Goal: Information Seeking & Learning: Learn about a topic

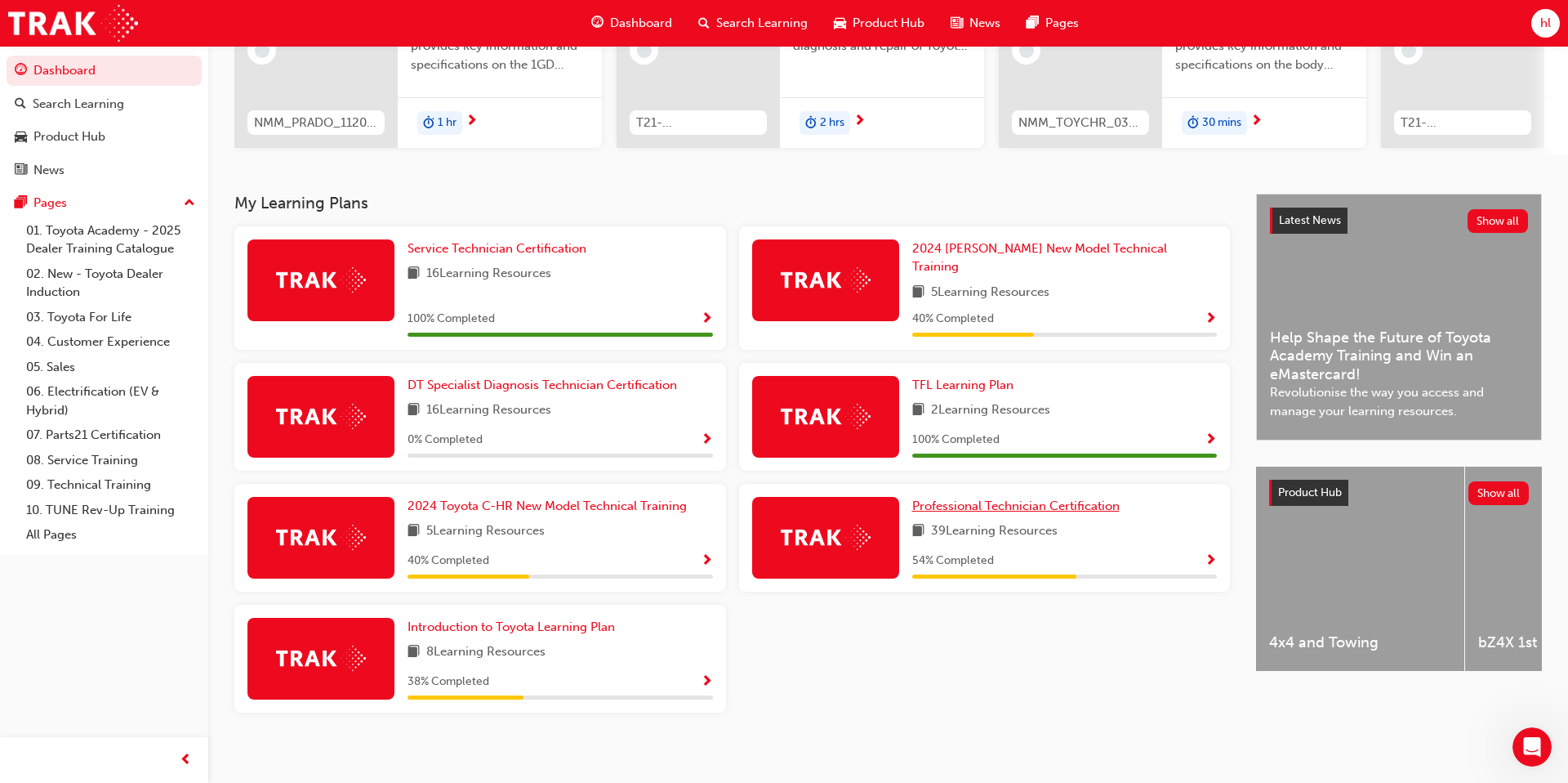
click at [984, 501] on span "Professional Technician Certification" at bounding box center [1015, 506] width 207 height 14
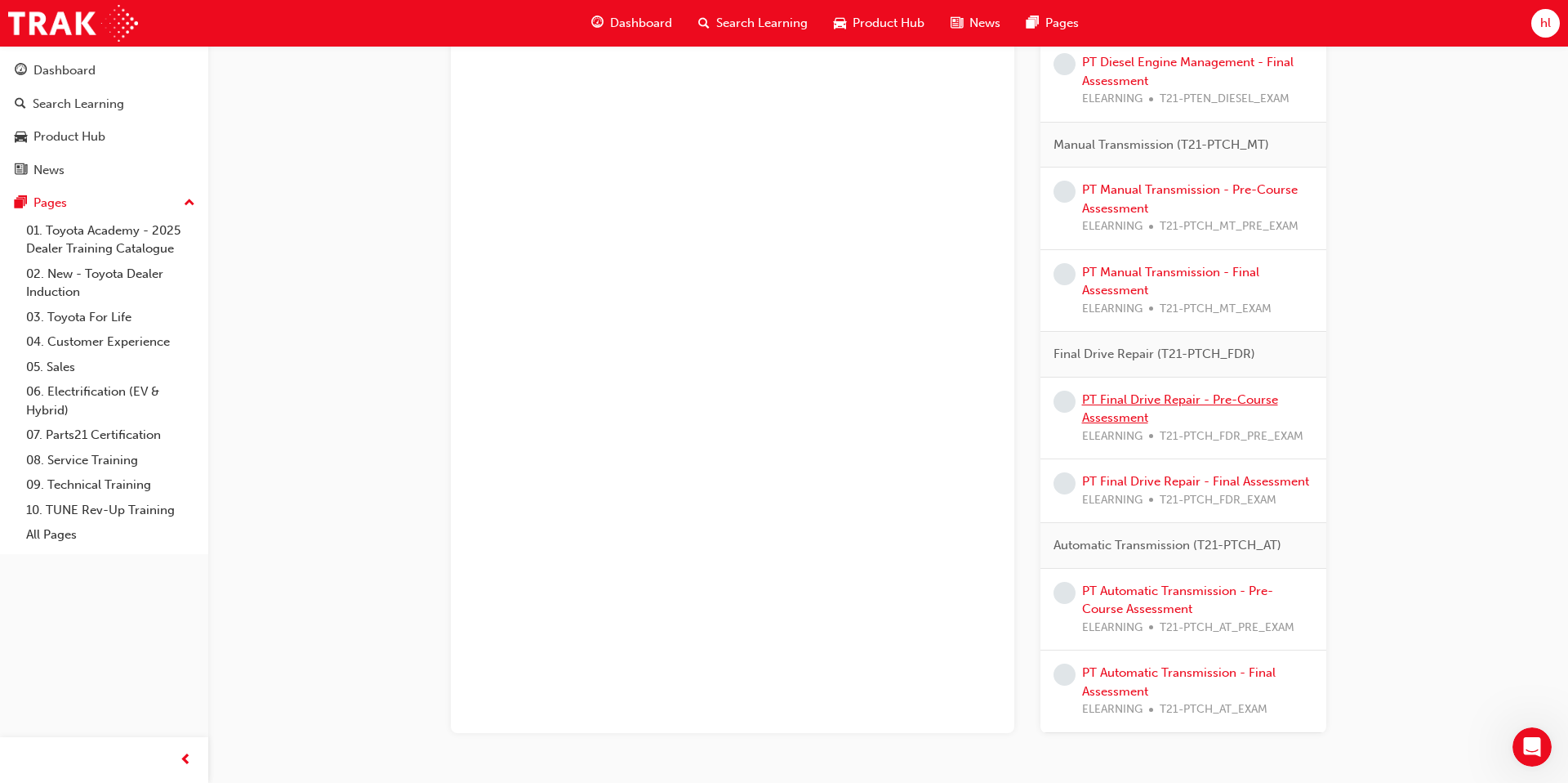
scroll to position [1739, 0]
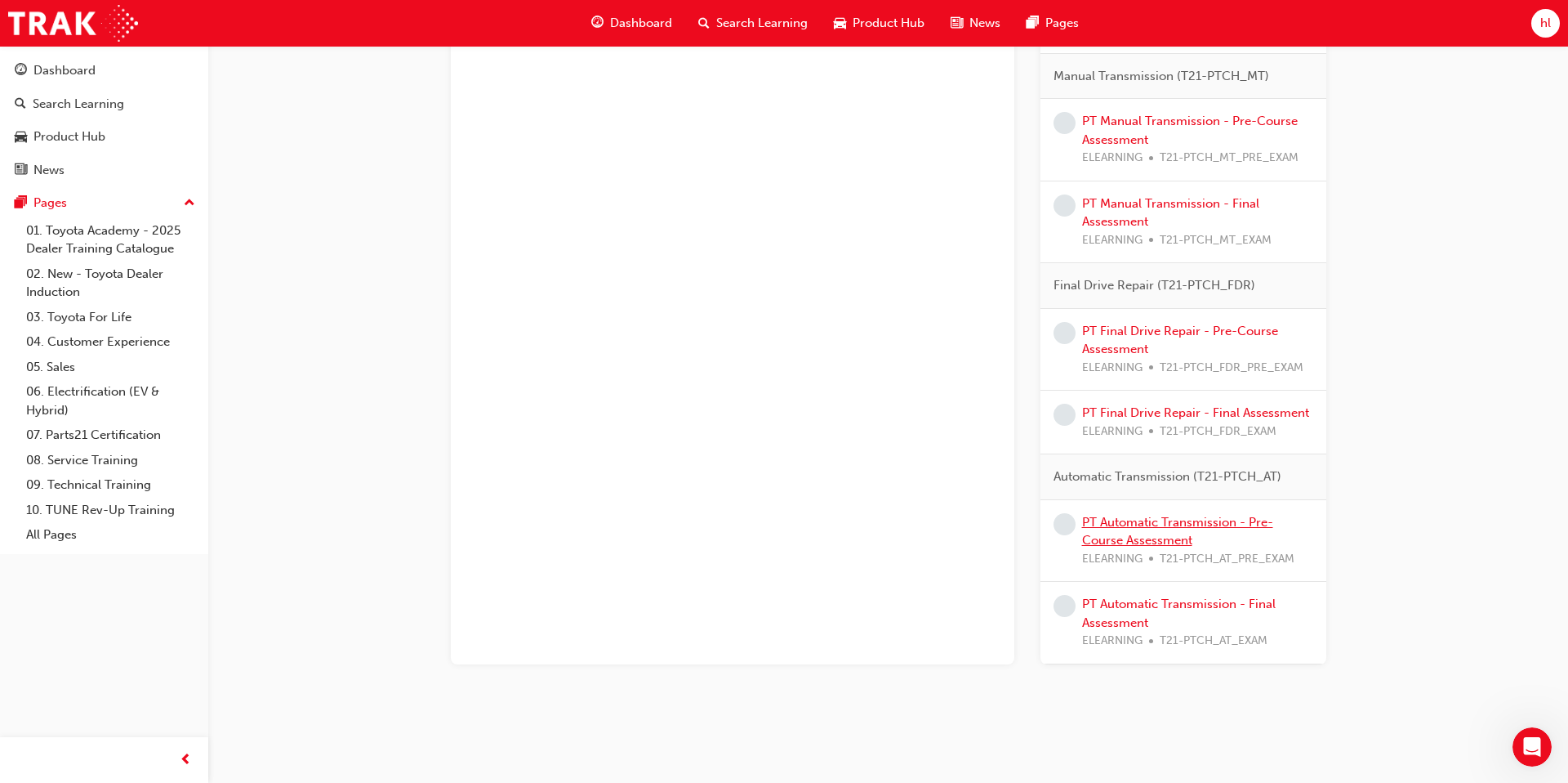
click at [1167, 523] on link "PT Automatic Transmission - Pre-Course Assessment" at bounding box center [1178, 531] width 191 height 34
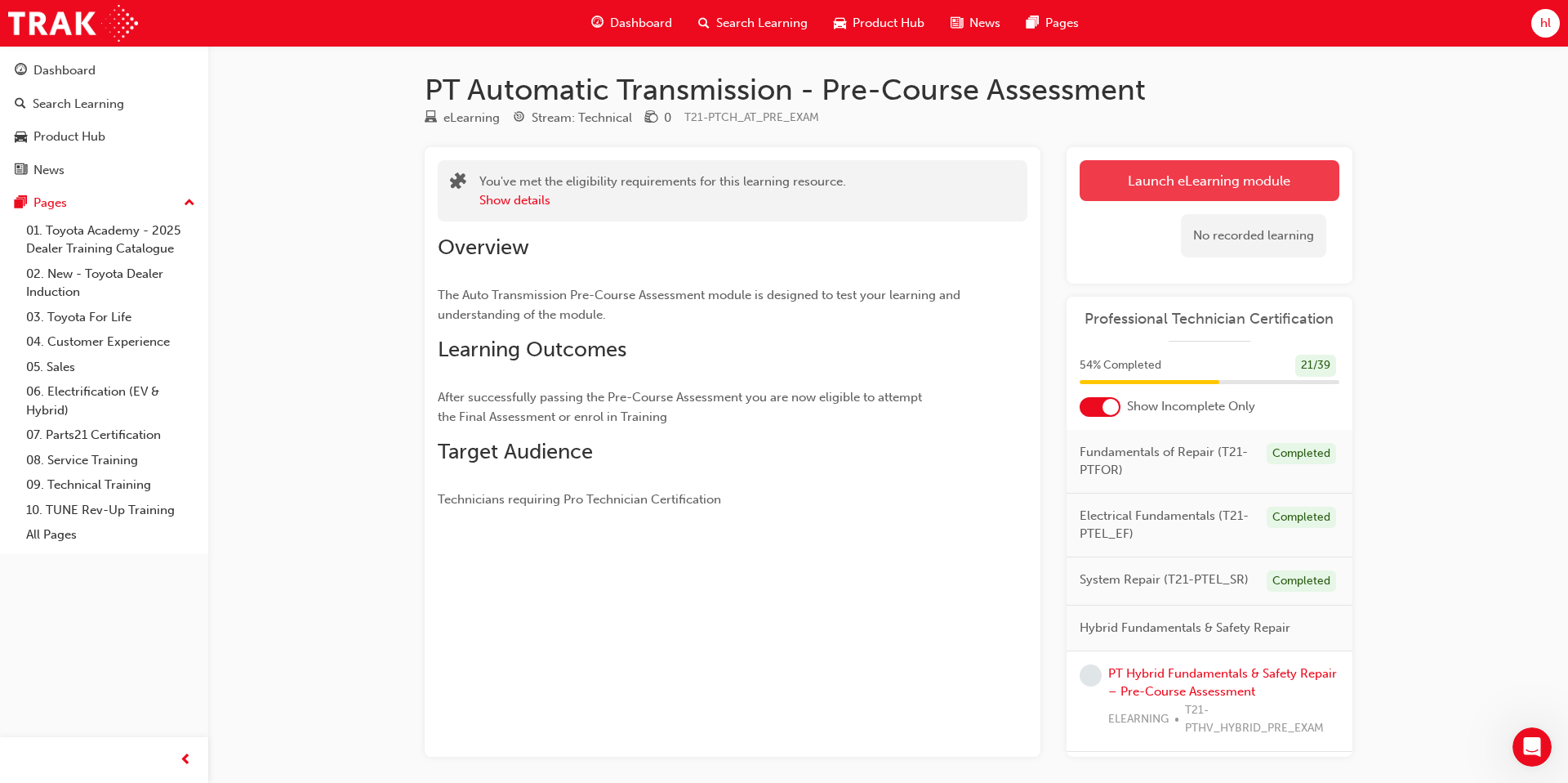
click at [1268, 187] on link "Launch eLearning module" at bounding box center [1209, 180] width 260 height 41
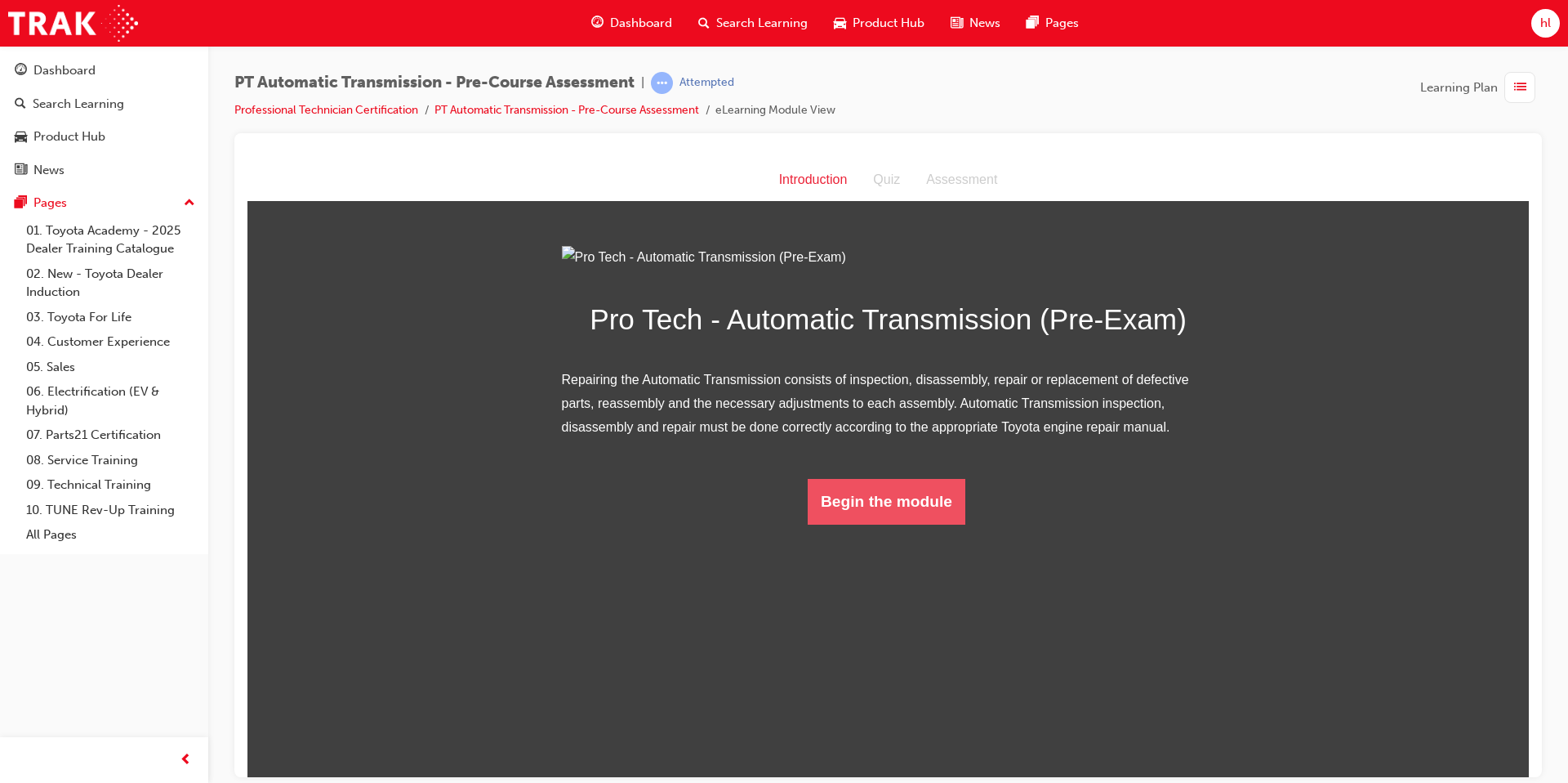
click at [878, 524] on button "Begin the module" at bounding box center [887, 500] width 158 height 45
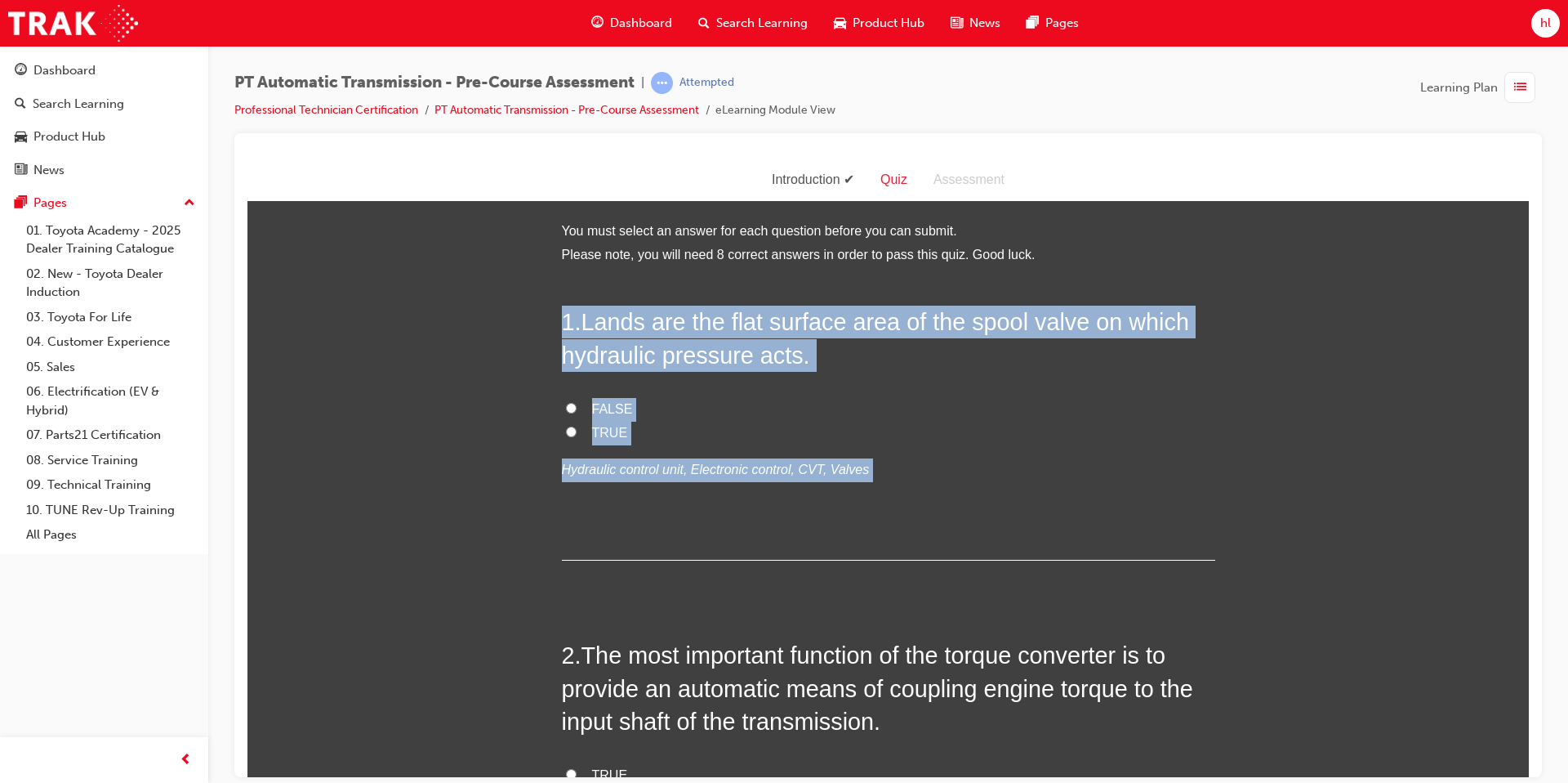
drag, startPoint x: 563, startPoint y: 323, endPoint x: 847, endPoint y: 573, distance: 378.4
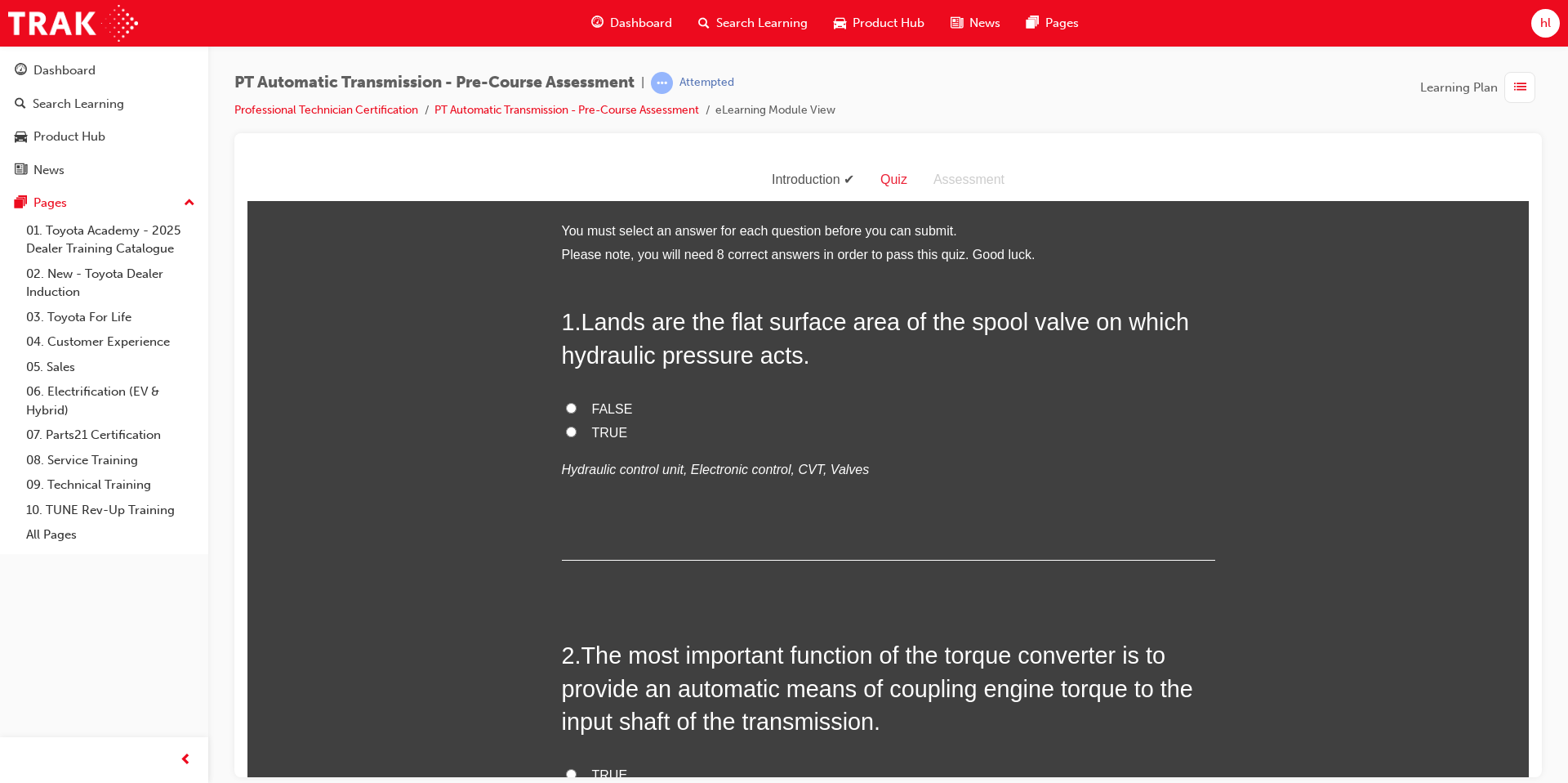
click at [949, 694] on span "The most important function of the torque converter is to provide an automatic …" at bounding box center [877, 688] width 631 height 92
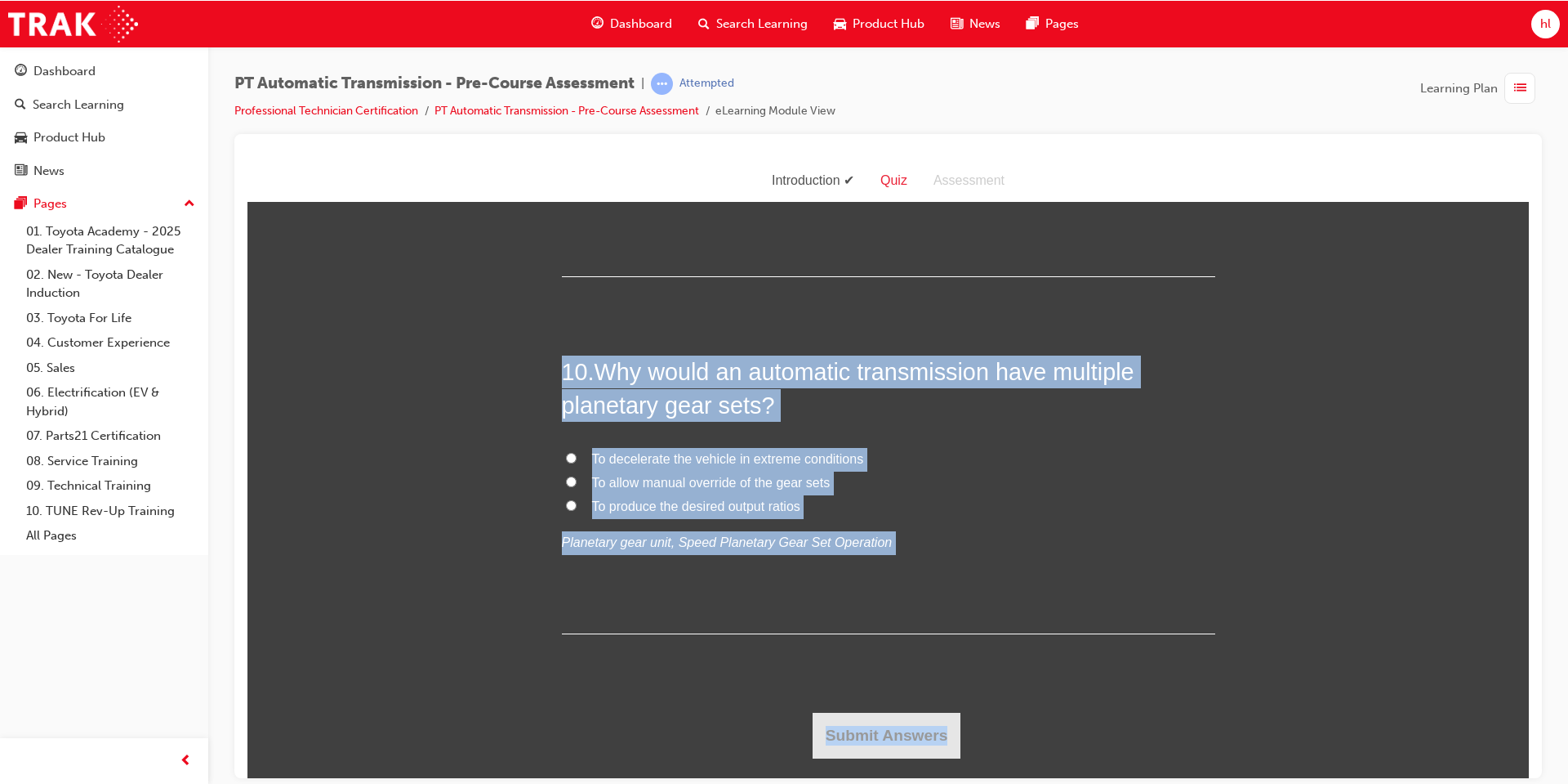
scroll to position [3584, 0]
drag, startPoint x: 567, startPoint y: 319, endPoint x: 1132, endPoint y: 782, distance: 730.5
copy div "1 . Lands are the flat surface area of the spool valve on which hydraulic press…"
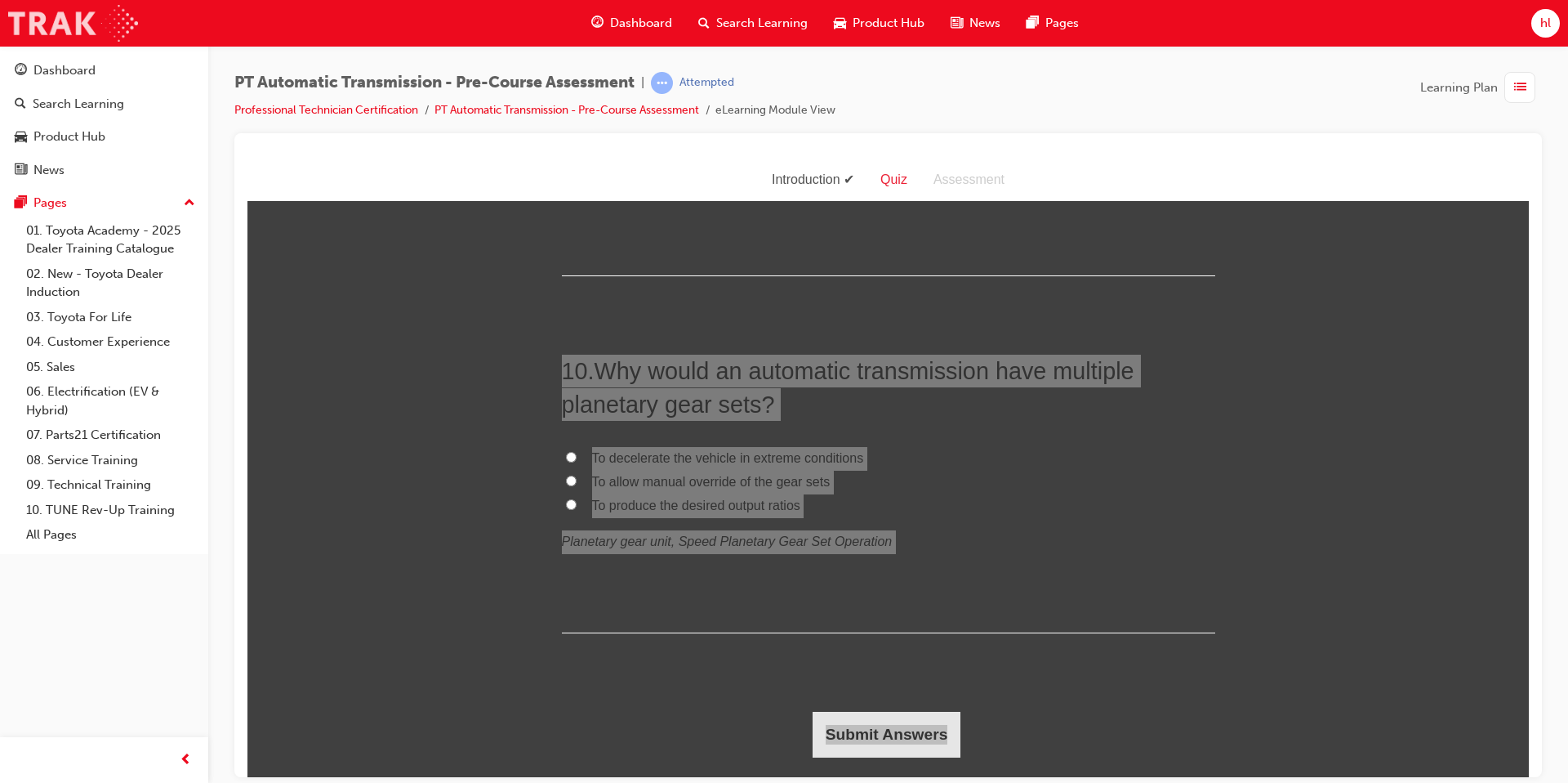
click at [125, 14] on img at bounding box center [72, 23] width 130 height 37
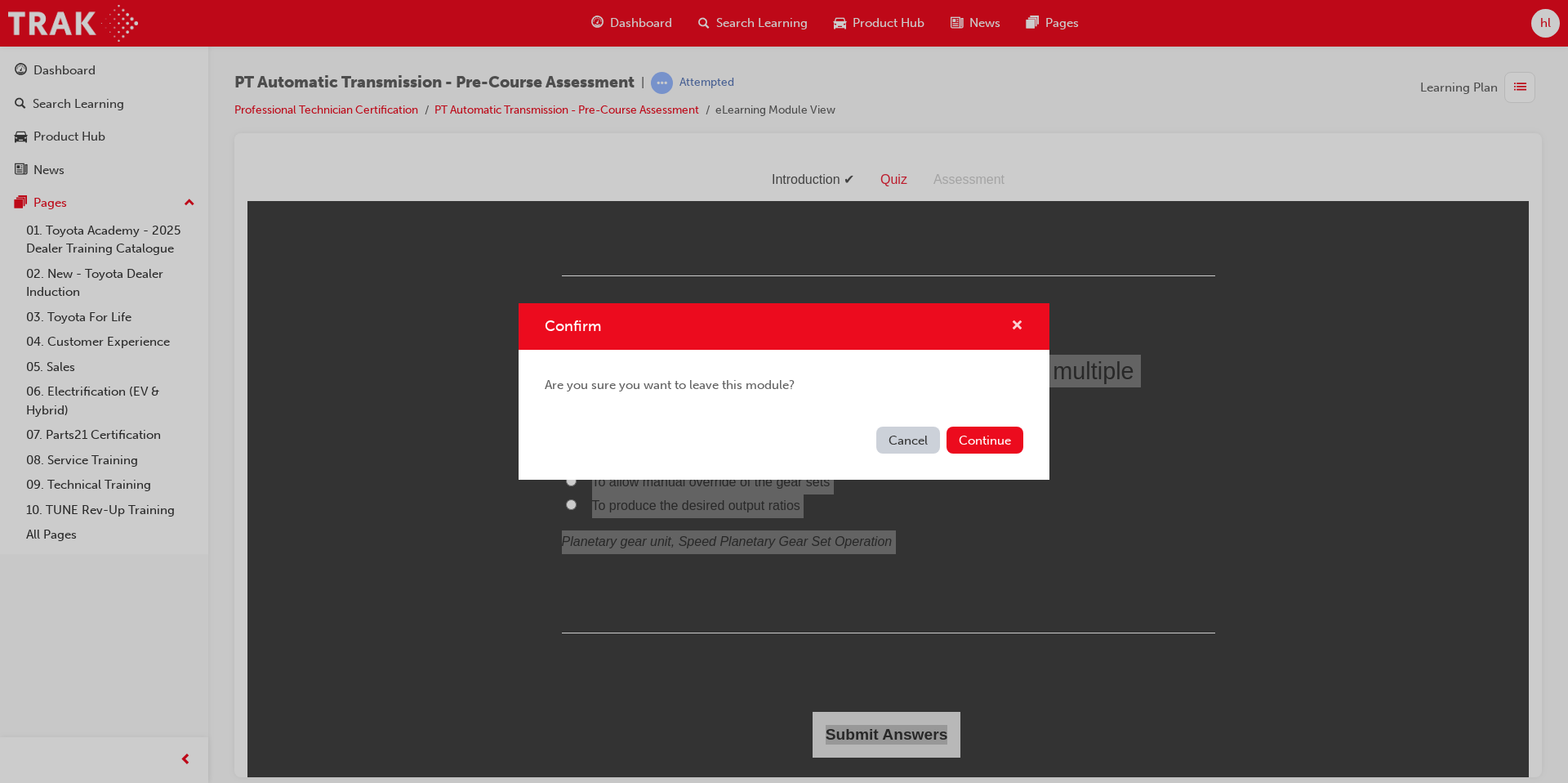
click at [1015, 324] on span "cross-icon" at bounding box center [1017, 327] width 13 height 14
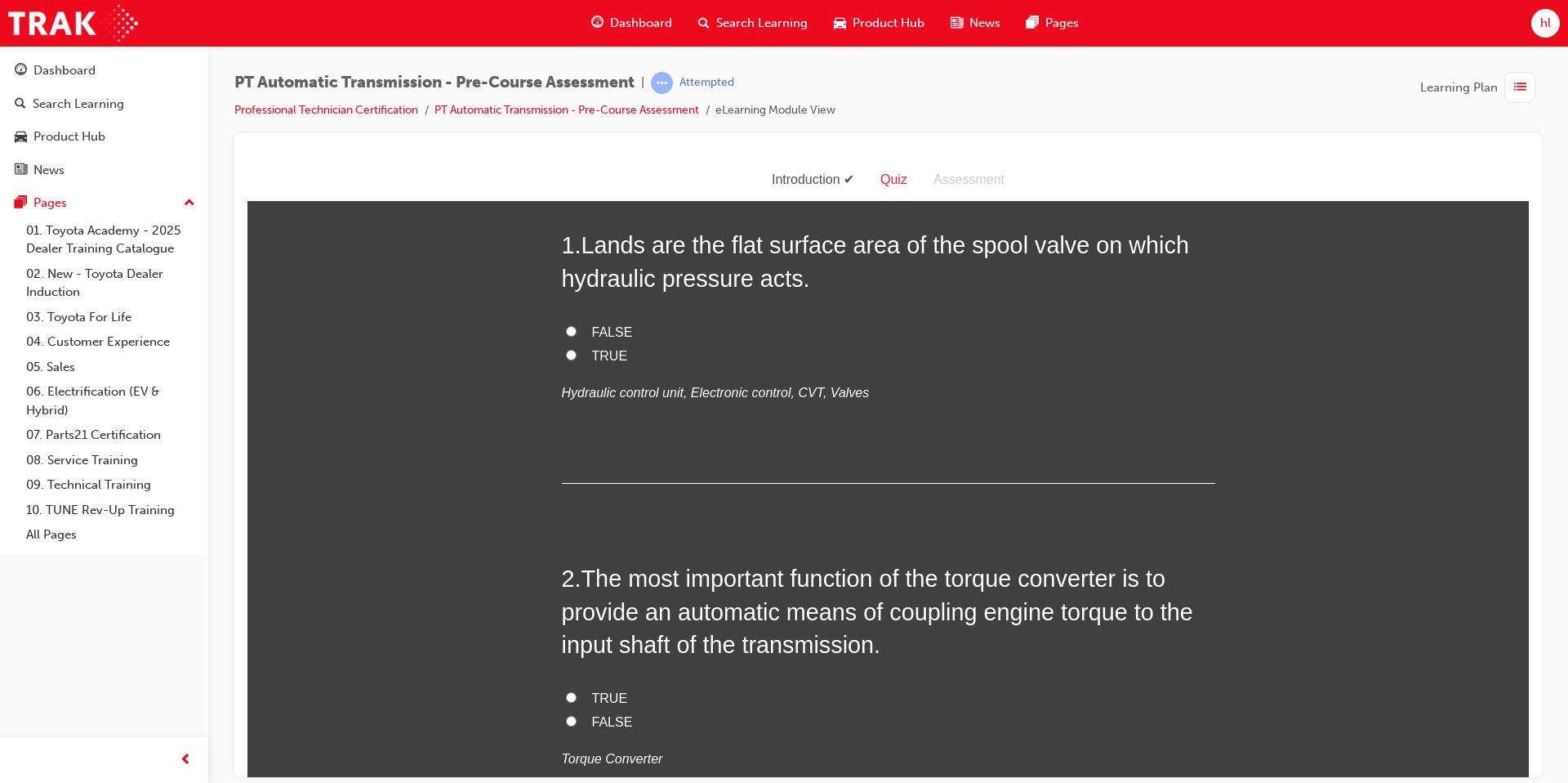
scroll to position [0, 0]
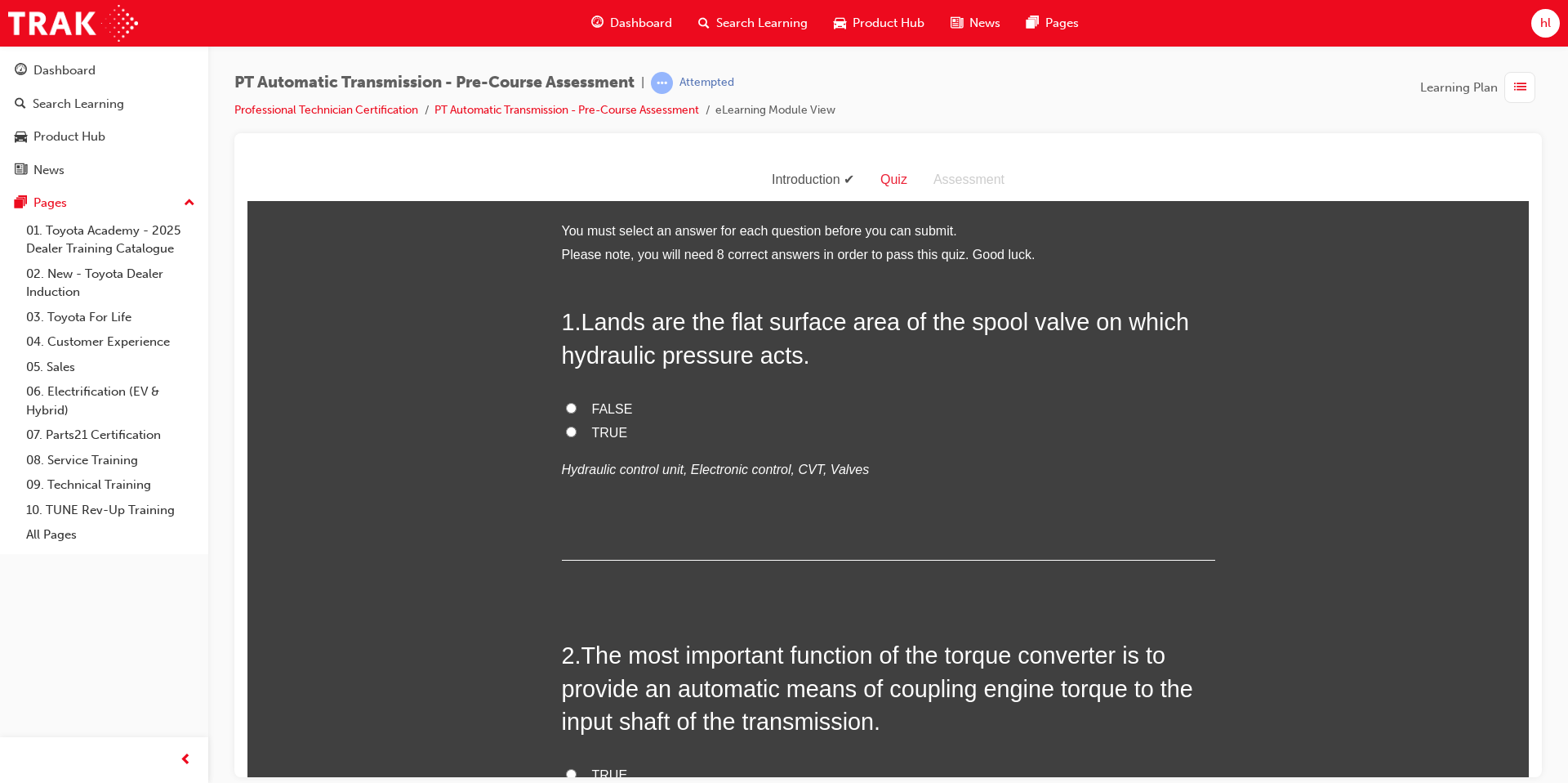
click at [576, 433] on input "TRUE" at bounding box center [572, 431] width 11 height 11
radio input "true"
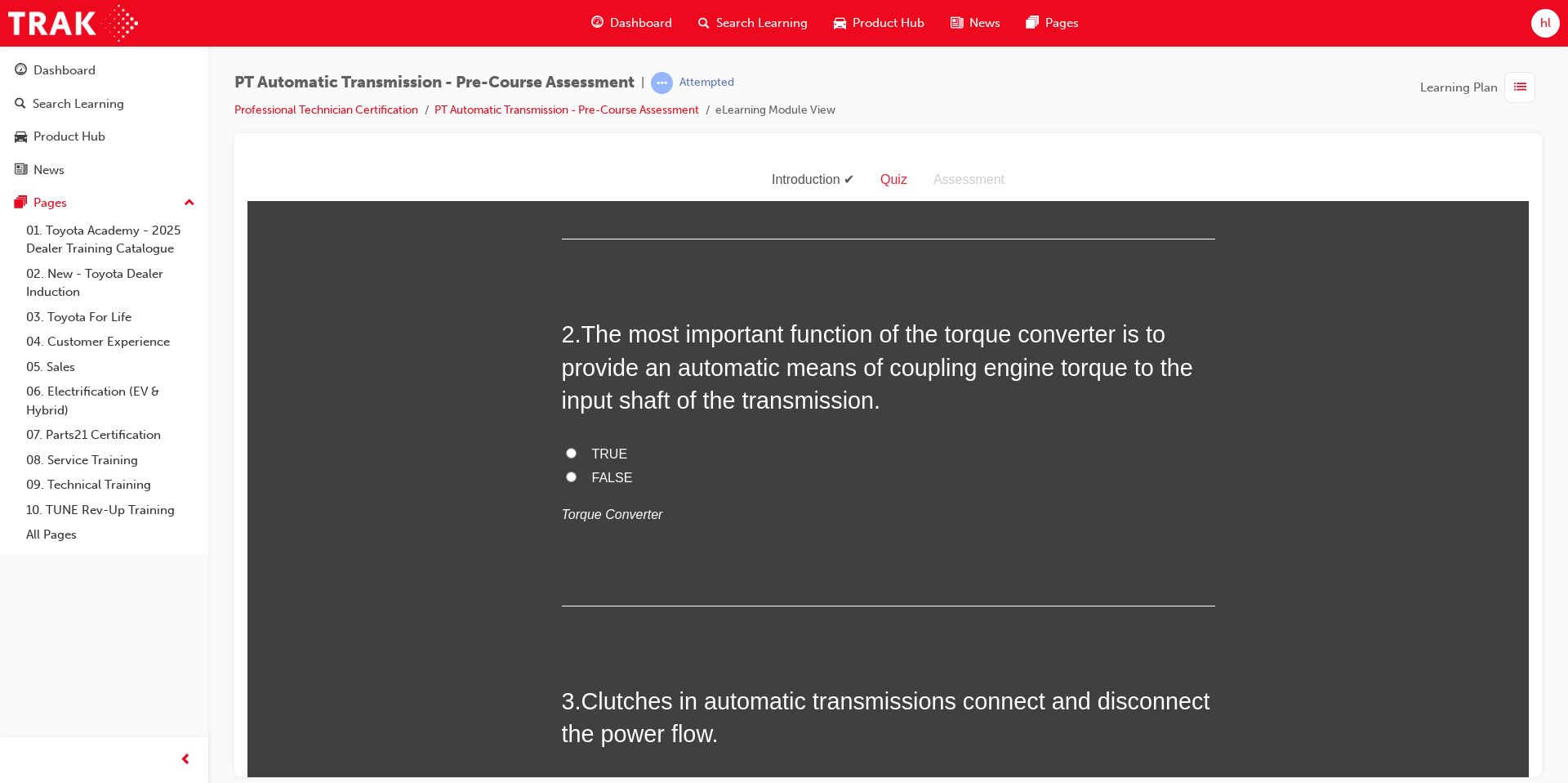
scroll to position [328, 0]
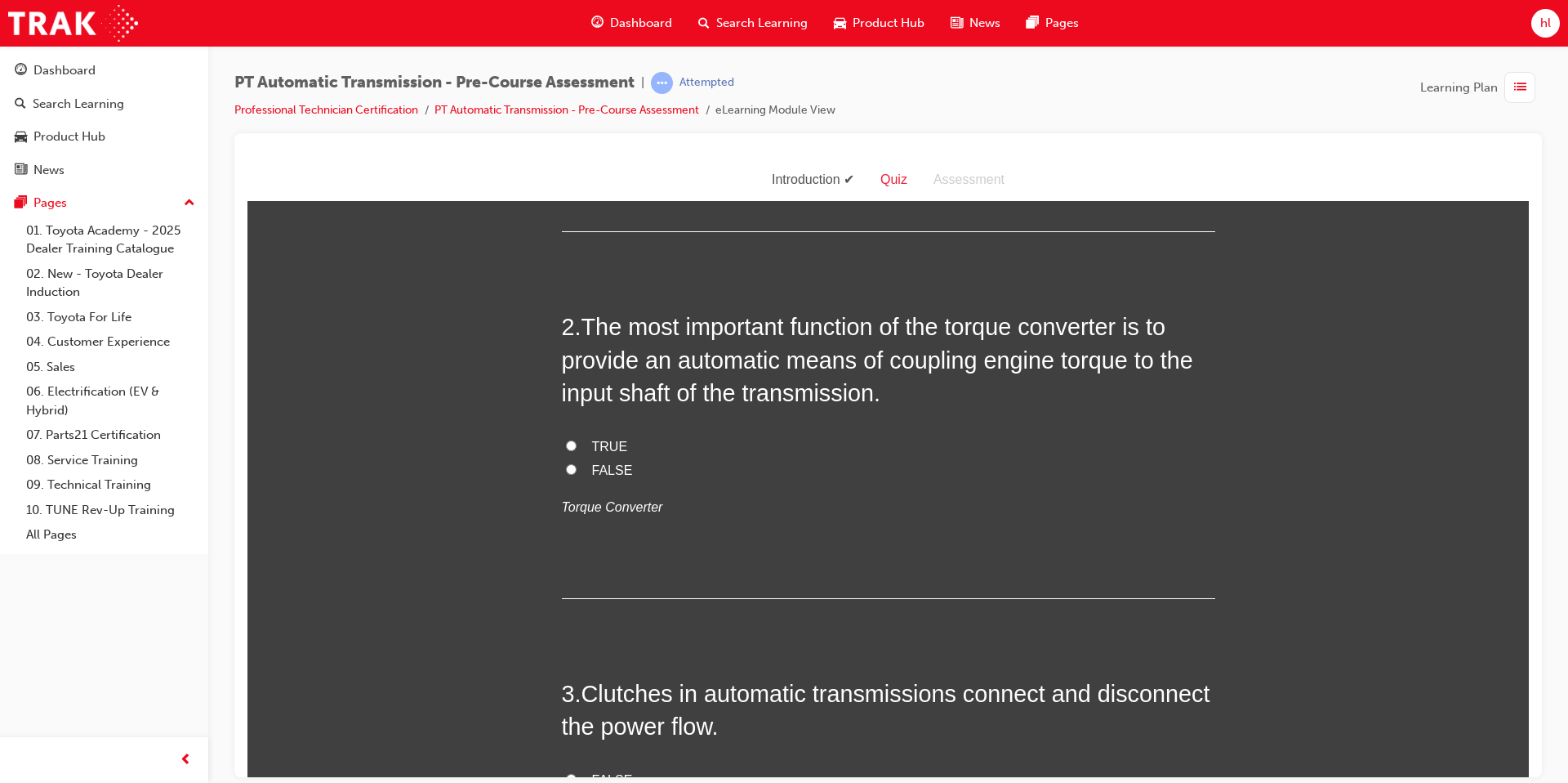
click at [569, 446] on input "TRUE" at bounding box center [572, 445] width 11 height 11
radio input "true"
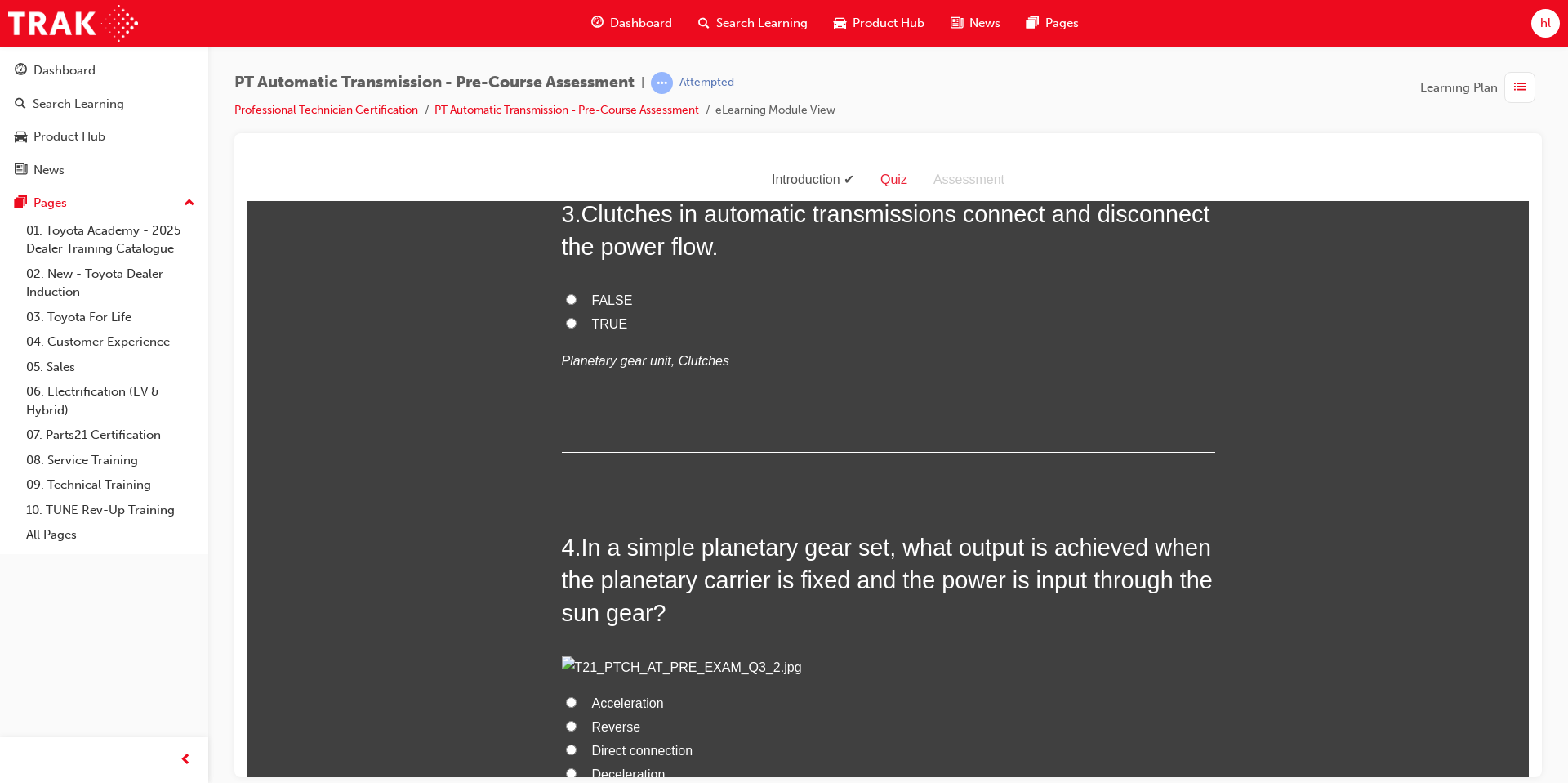
scroll to position [814, 0]
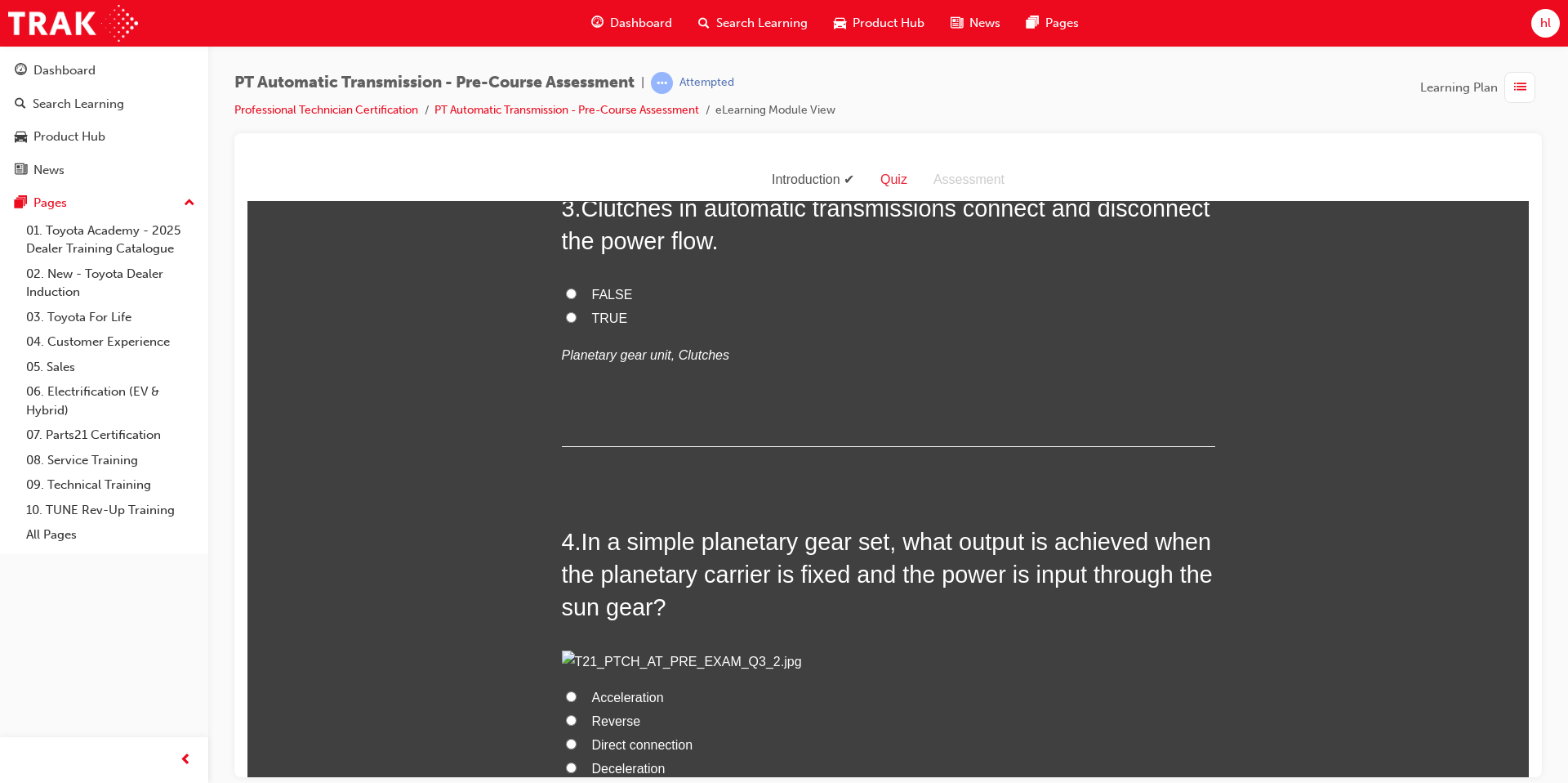
click at [569, 321] on input "TRUE" at bounding box center [572, 316] width 11 height 11
radio input "true"
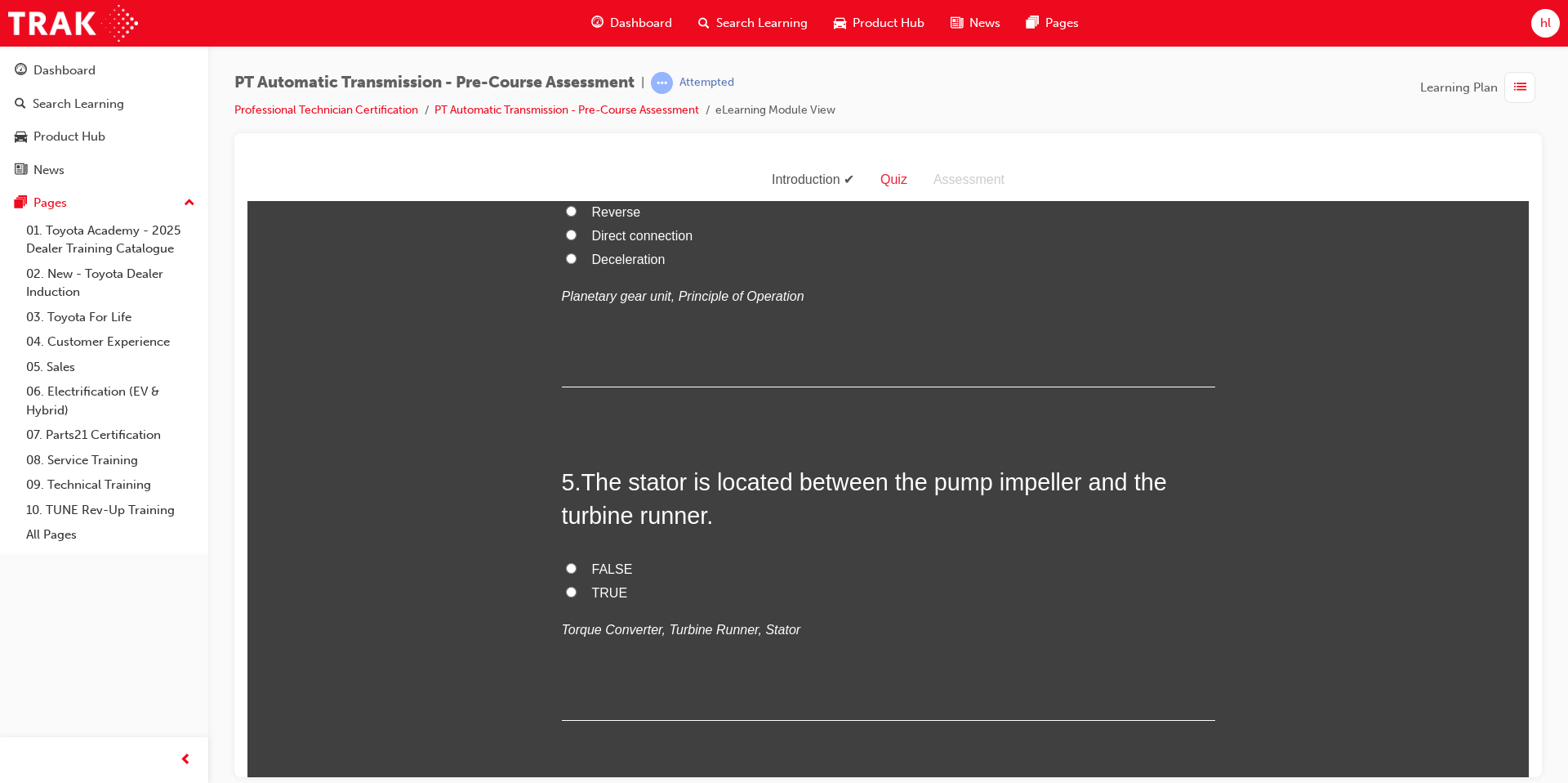
scroll to position [1324, 0]
click at [570, 215] on input "Reverse" at bounding box center [572, 209] width 11 height 11
radio input "true"
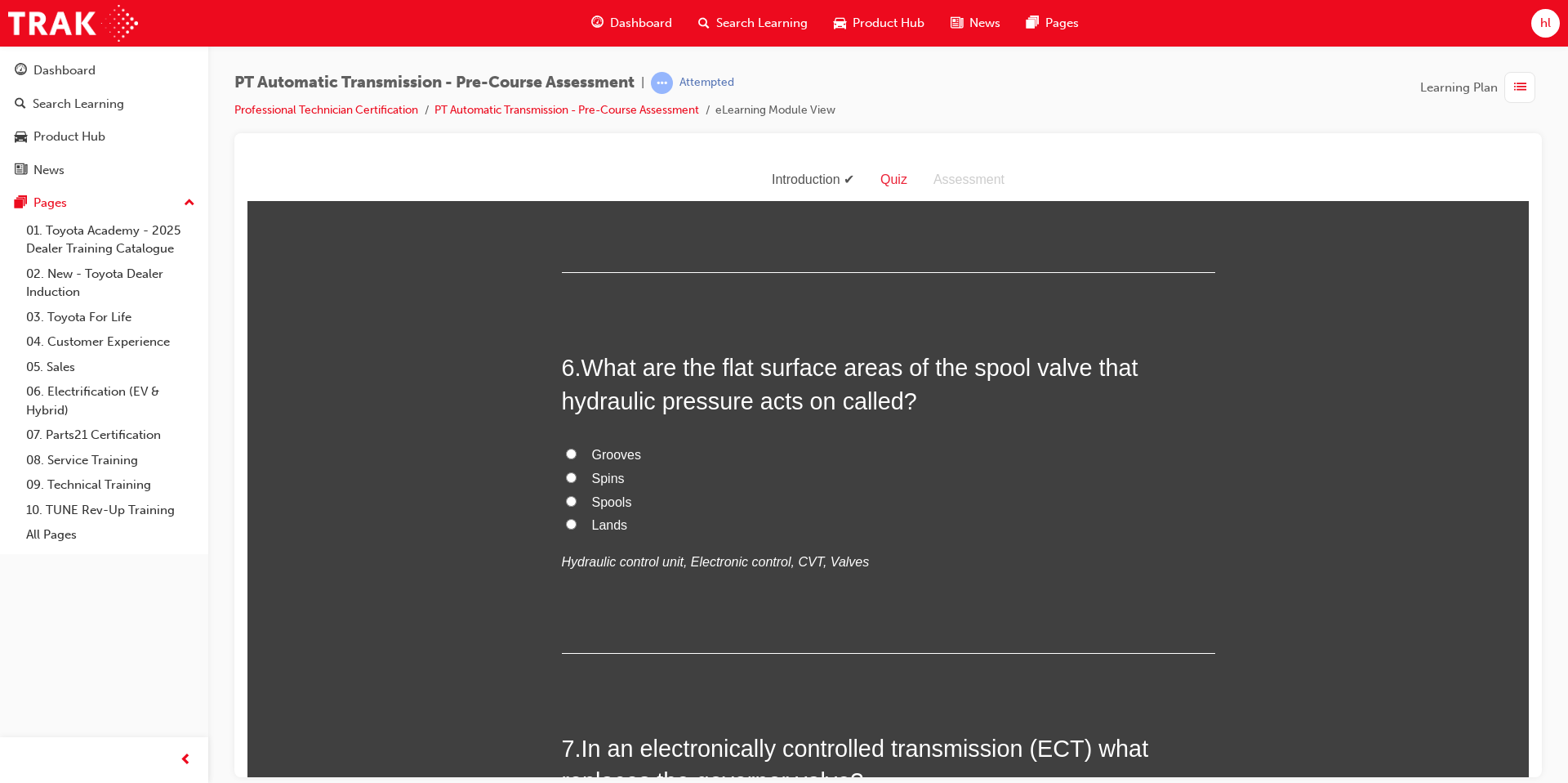
scroll to position [1776, 0]
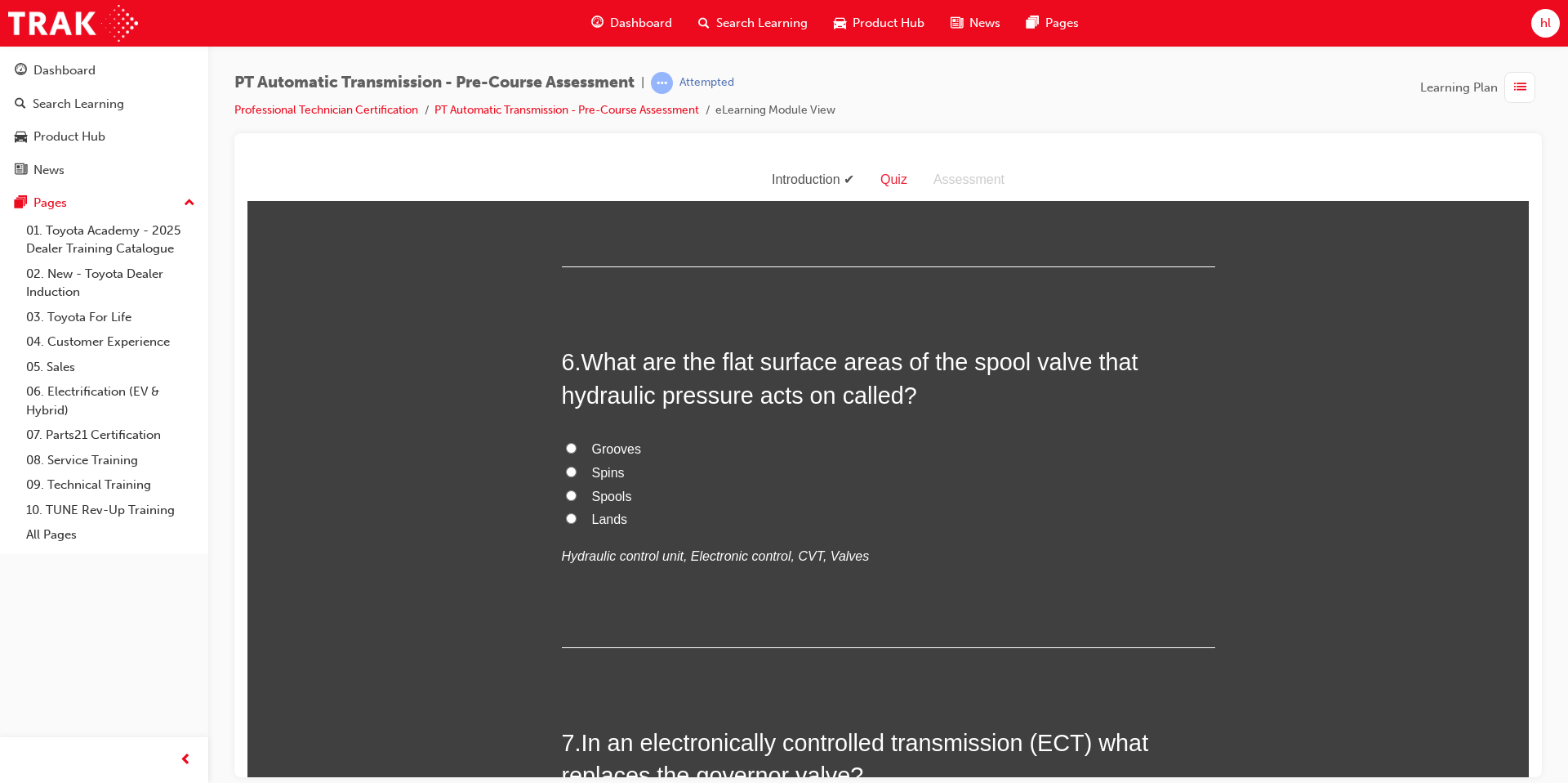
click at [576, 151] on label "TRUE" at bounding box center [888, 140] width 653 height 24
click at [576, 143] on input "TRUE" at bounding box center [572, 138] width 11 height 11
radio input "true"
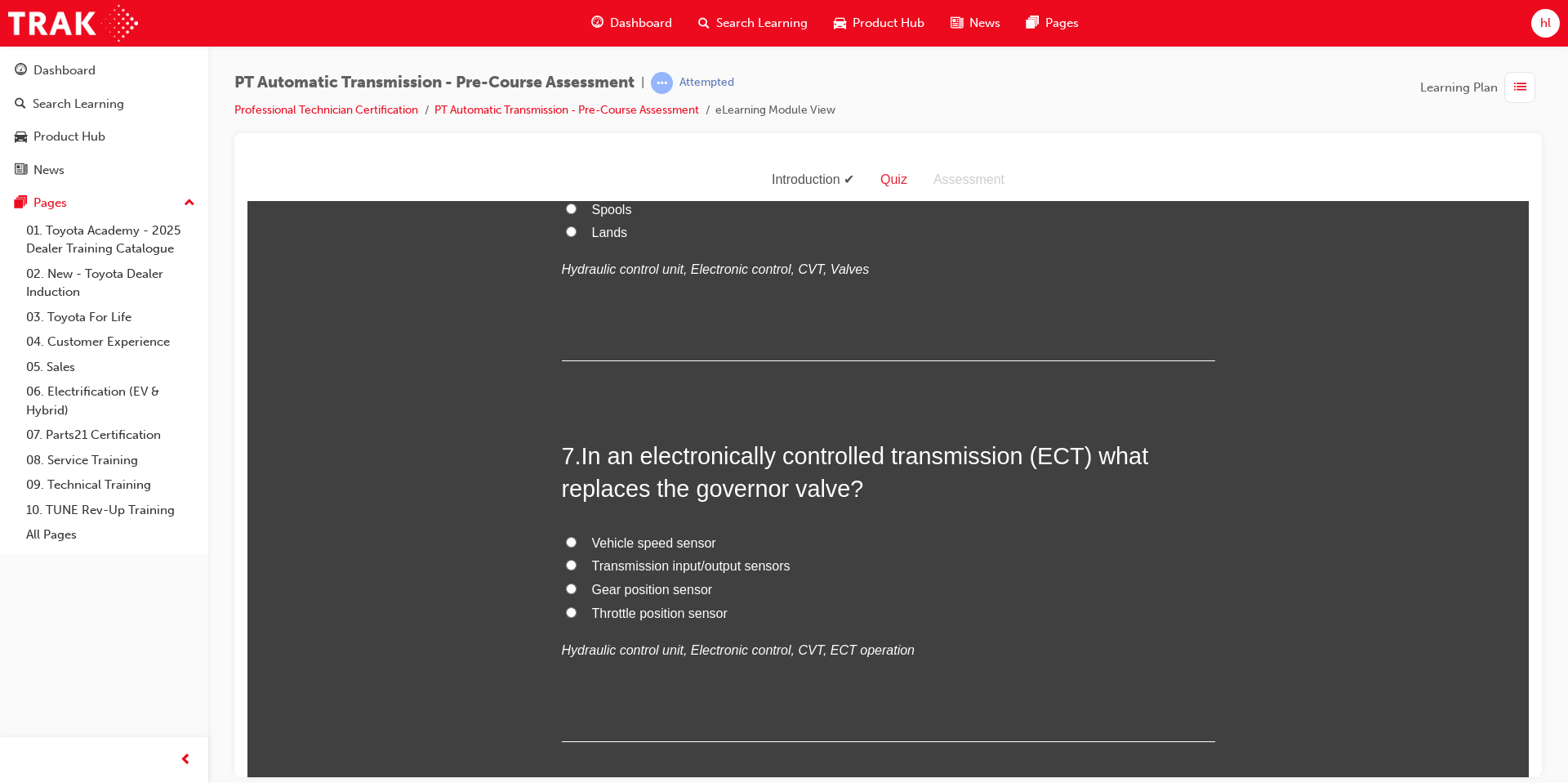
scroll to position [2064, 0]
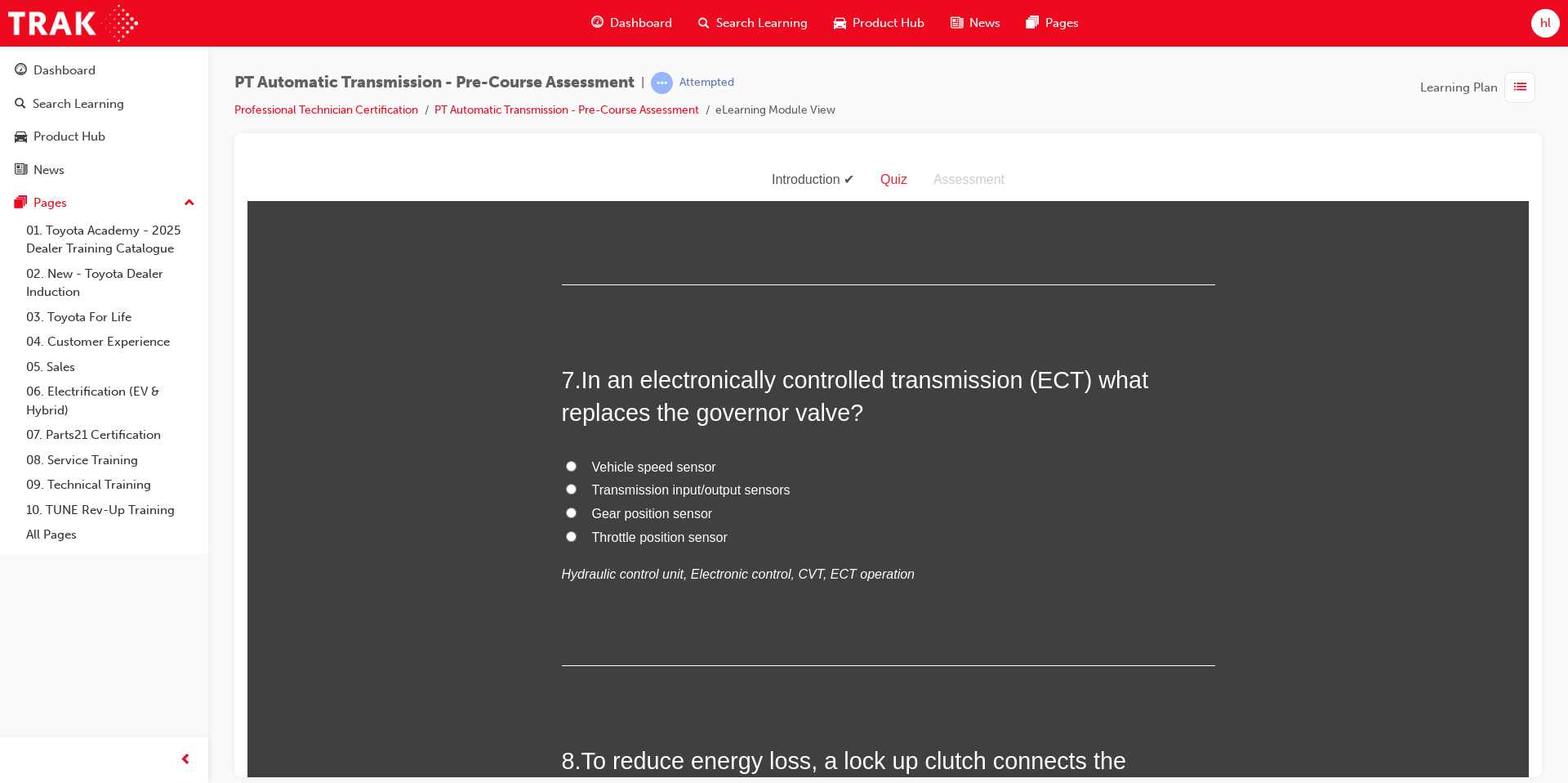
click at [571, 160] on input "Lands" at bounding box center [572, 155] width 11 height 11
radio input "true"
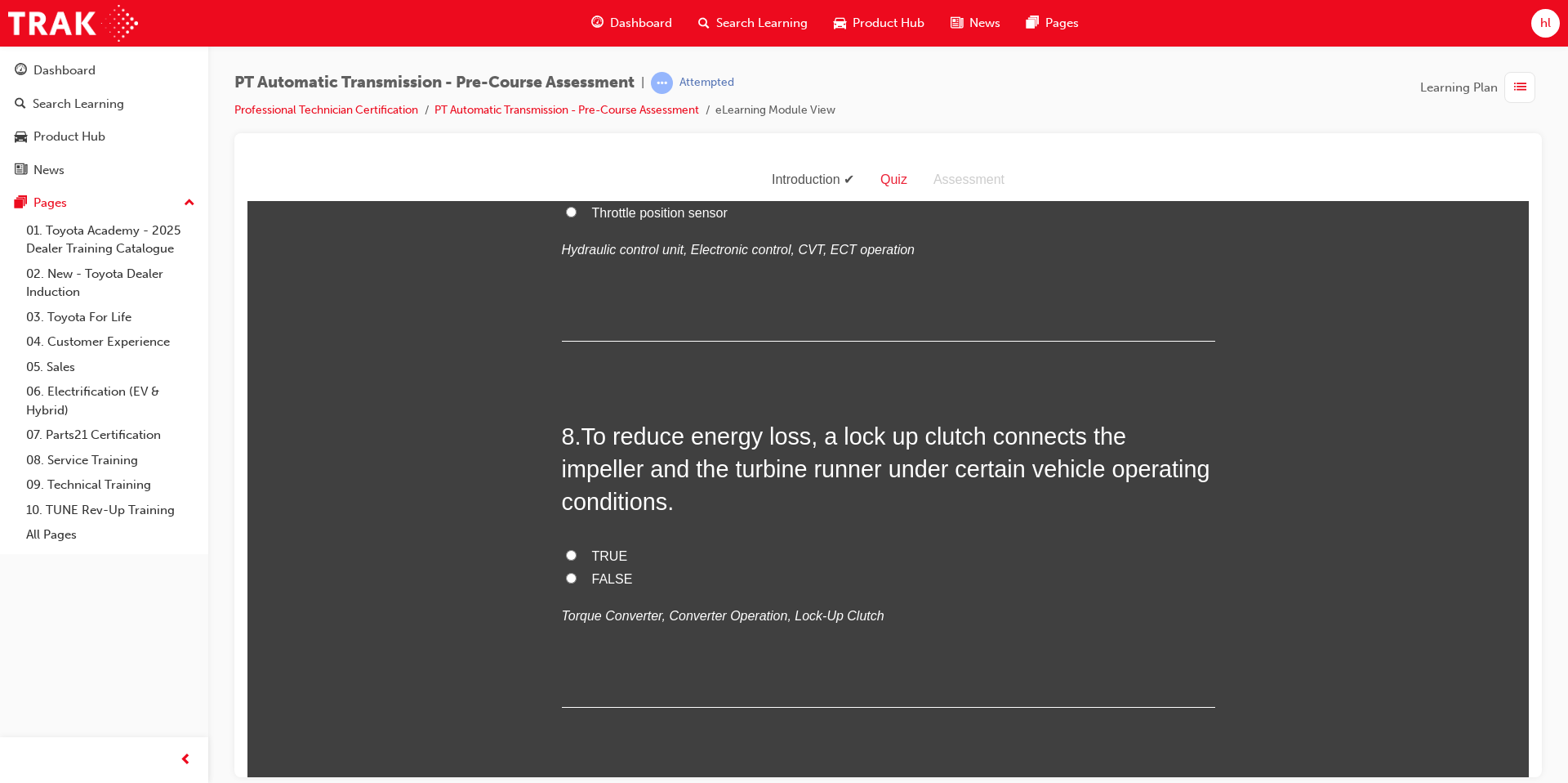
scroll to position [2464, 0]
click at [577, 153] on label "Vehicle speed sensor" at bounding box center [888, 141] width 653 height 24
click at [577, 145] on input "Vehicle speed sensor" at bounding box center [572, 140] width 11 height 11
radio input "true"
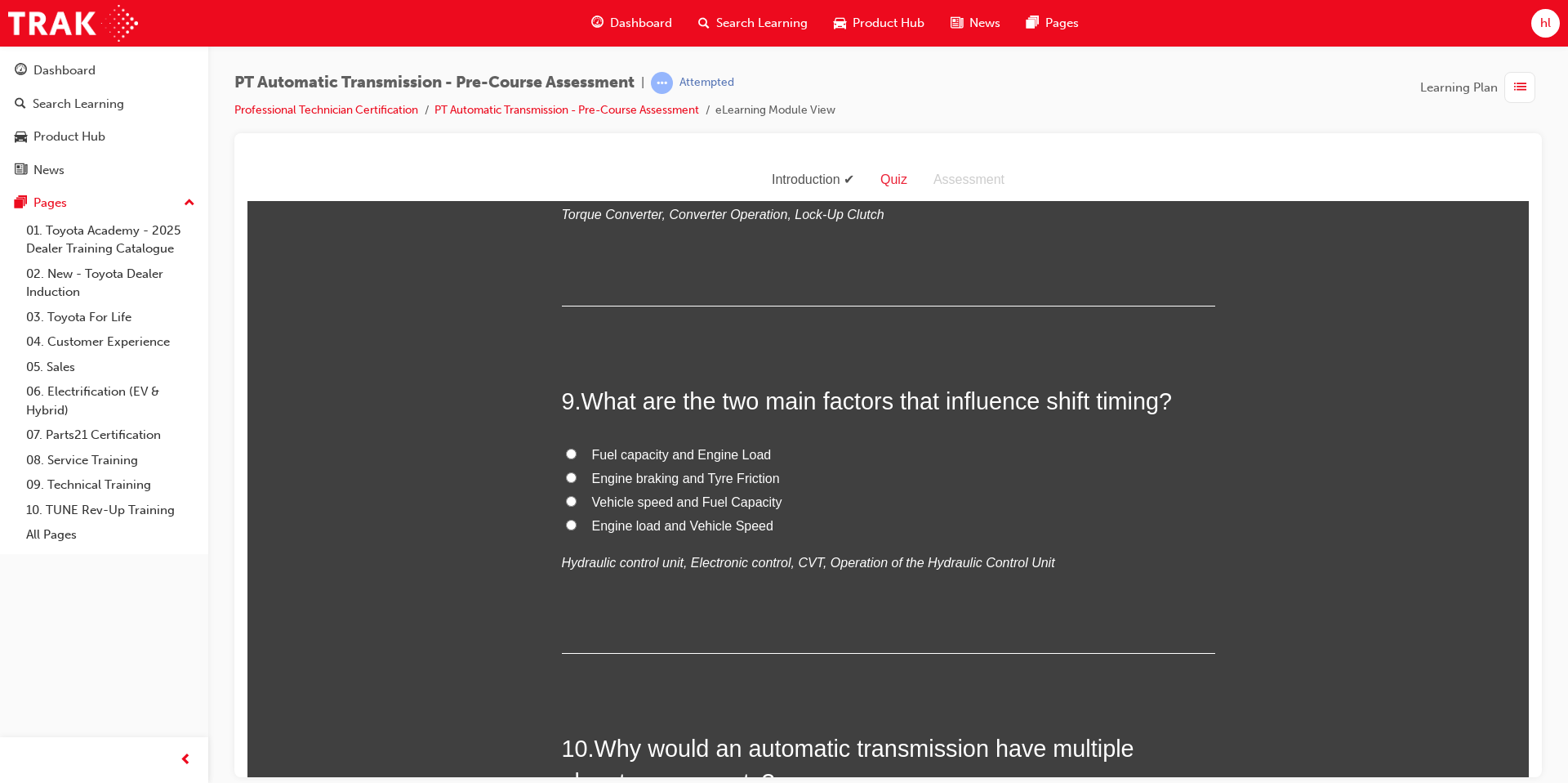
scroll to position [2877, 0]
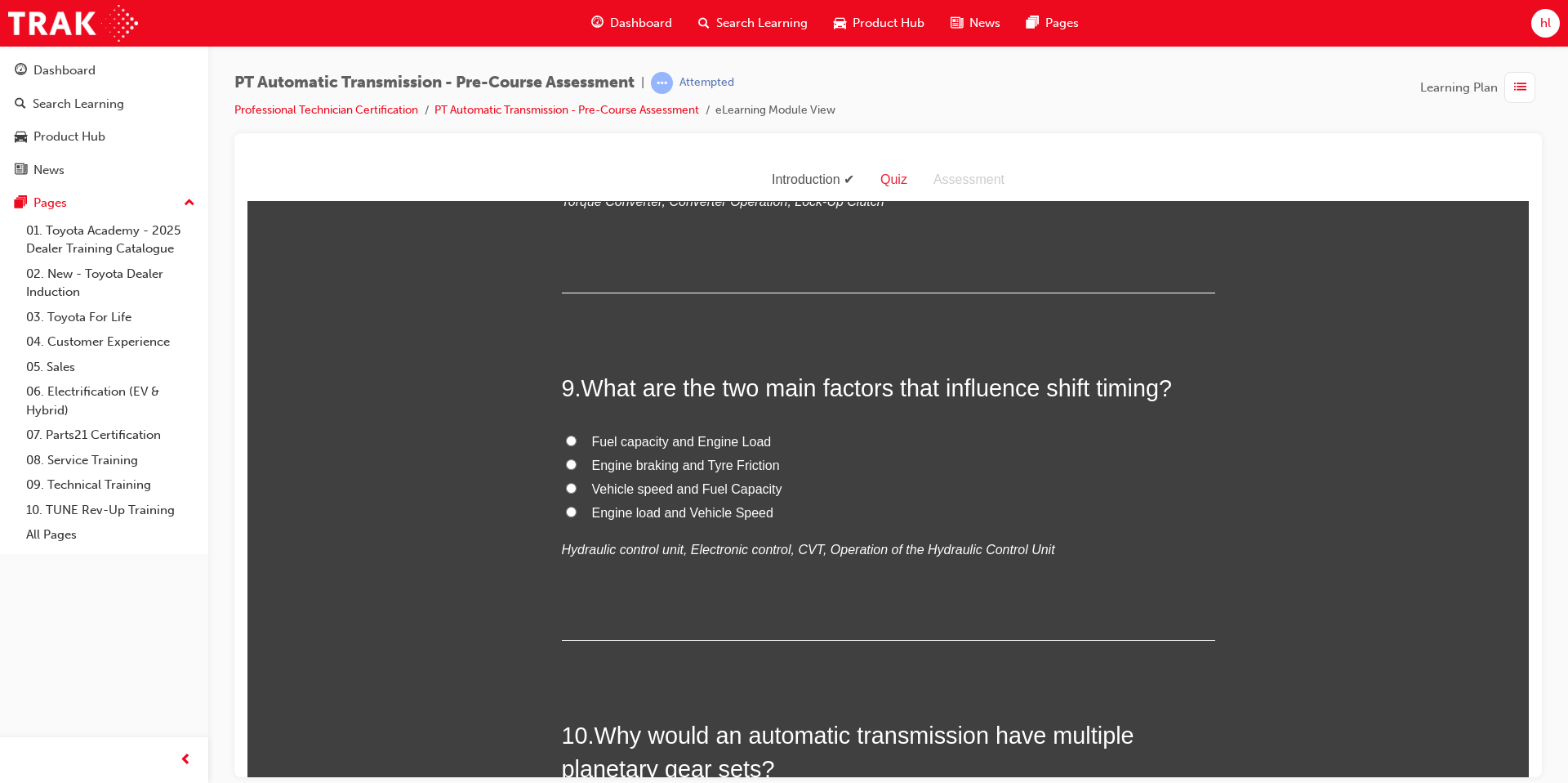
click at [573, 177] on label "FALSE" at bounding box center [888, 165] width 653 height 24
click at [573, 169] on input "FALSE" at bounding box center [572, 163] width 11 height 11
radio input "true"
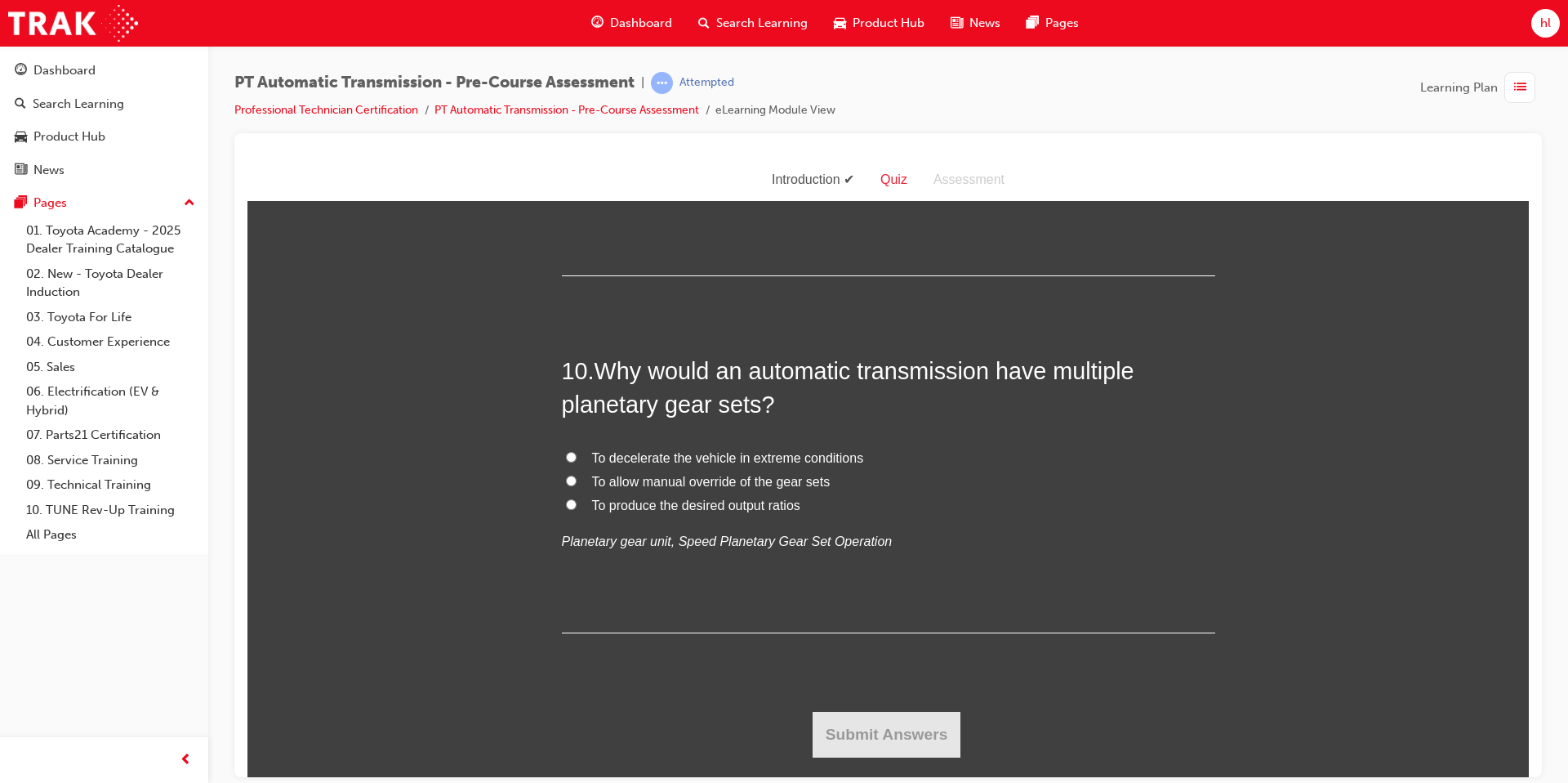
scroll to position [3408, 0]
click at [571, 152] on input "Engine load and Vehicle Speed" at bounding box center [572, 147] width 11 height 11
radio input "true"
click at [570, 509] on input "To produce the desired output ratios" at bounding box center [572, 504] width 11 height 11
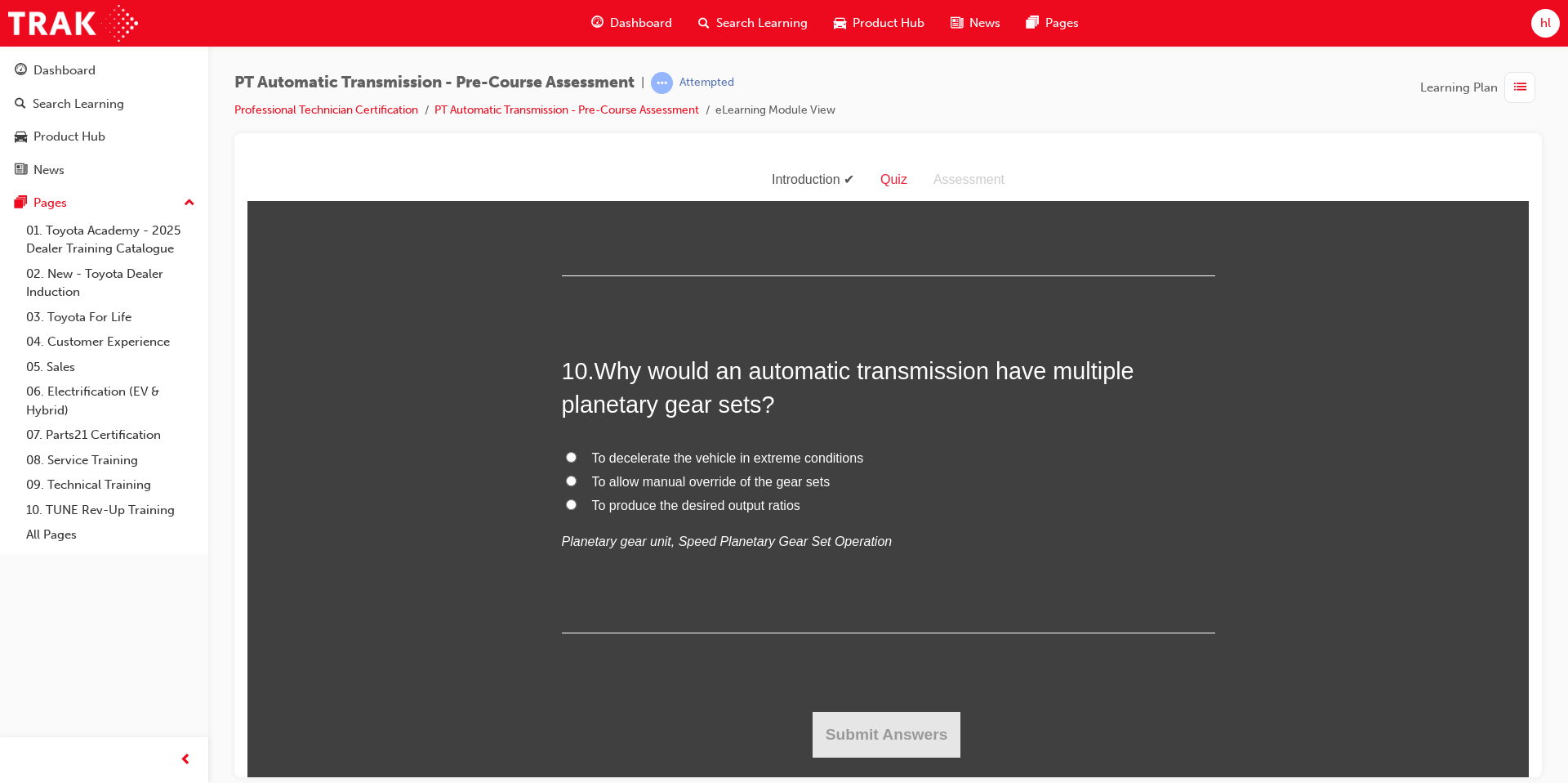
radio input "true"
click at [880, 726] on button "Submit Answers" at bounding box center [887, 733] width 149 height 45
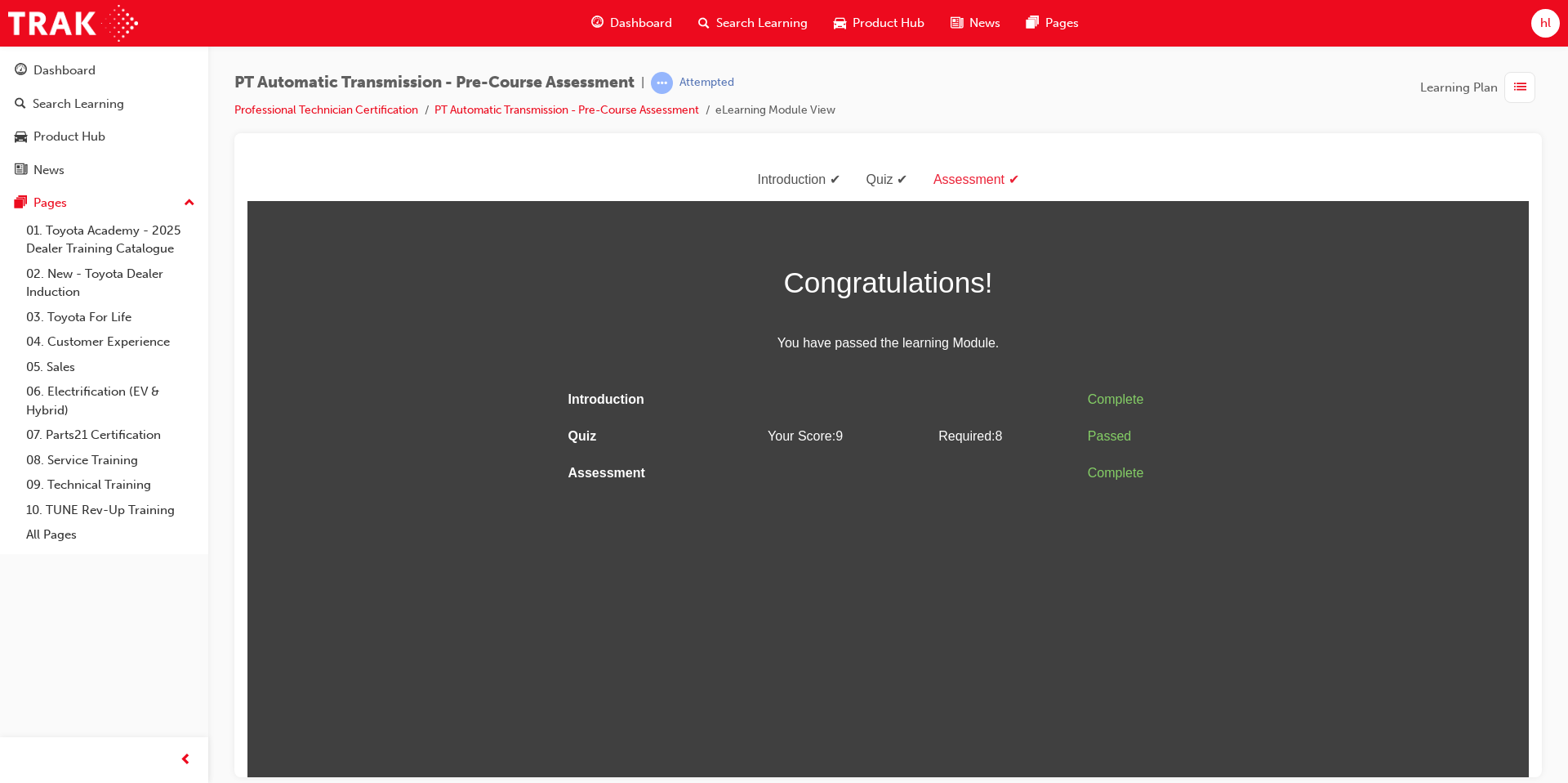
scroll to position [0, 0]
click at [82, 66] on div "Dashboard" at bounding box center [64, 71] width 63 height 19
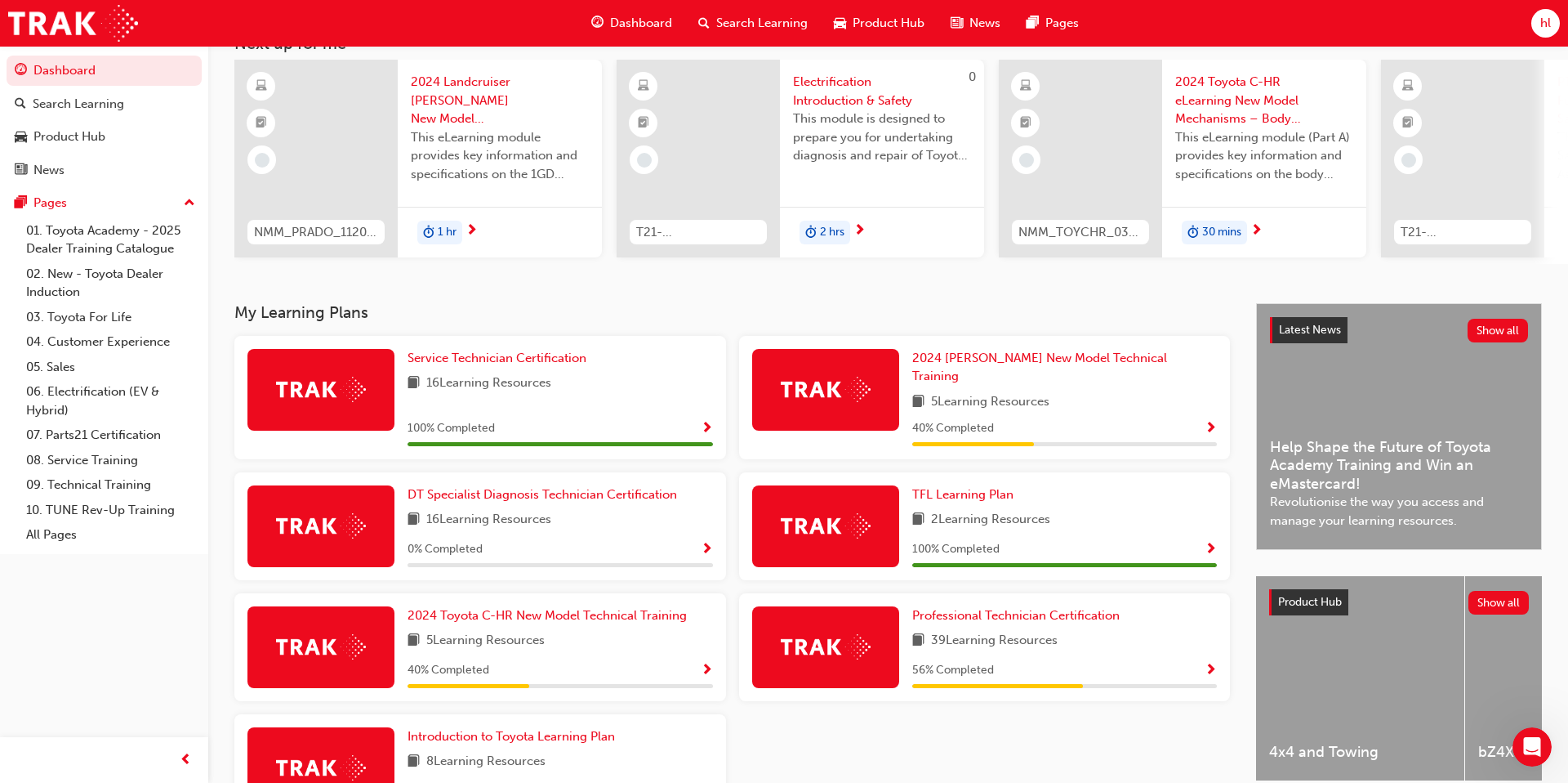
scroll to position [222, 0]
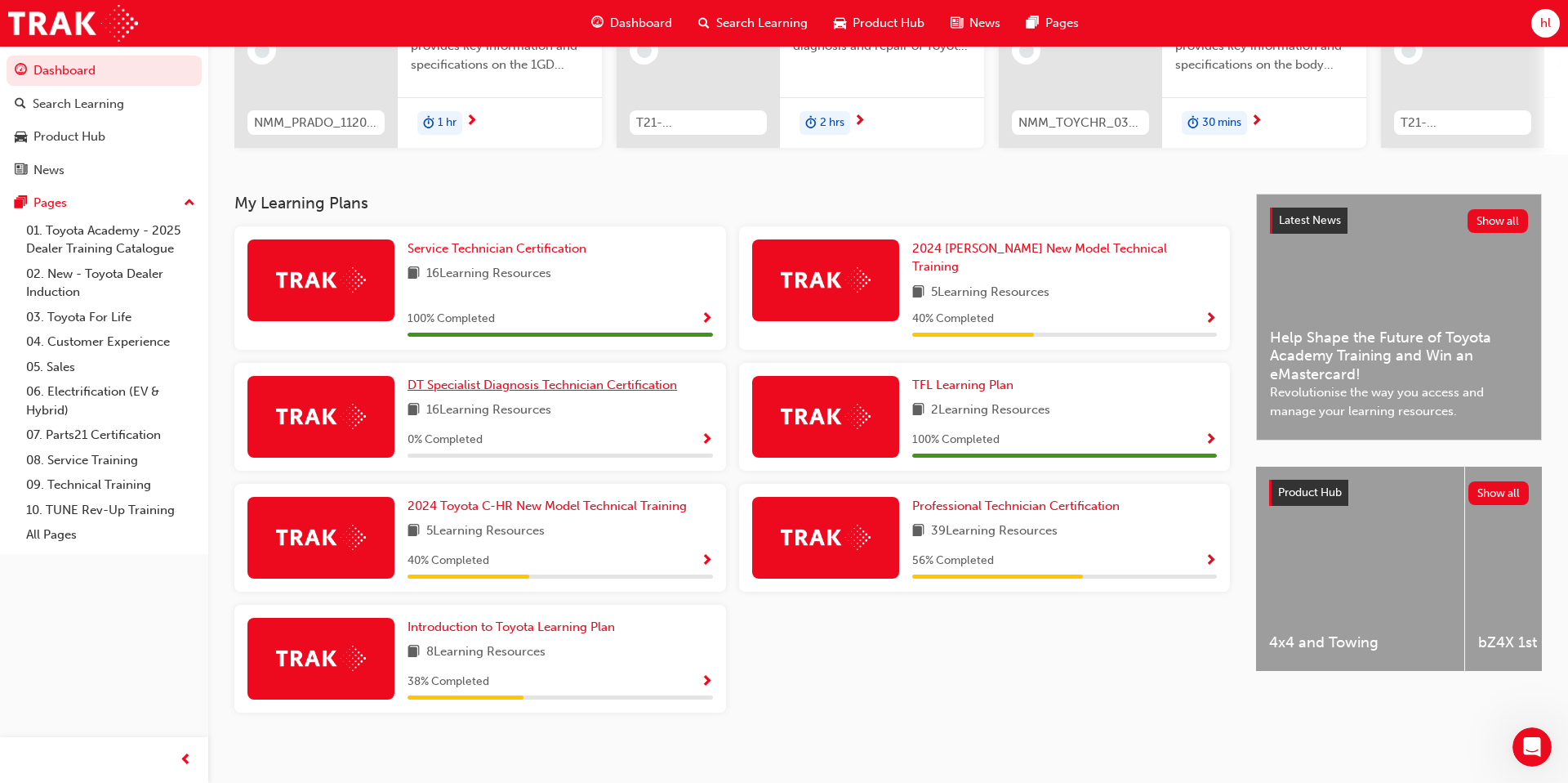
click at [514, 381] on span "DT Specialist Diagnosis Technician Certification" at bounding box center [543, 385] width 270 height 14
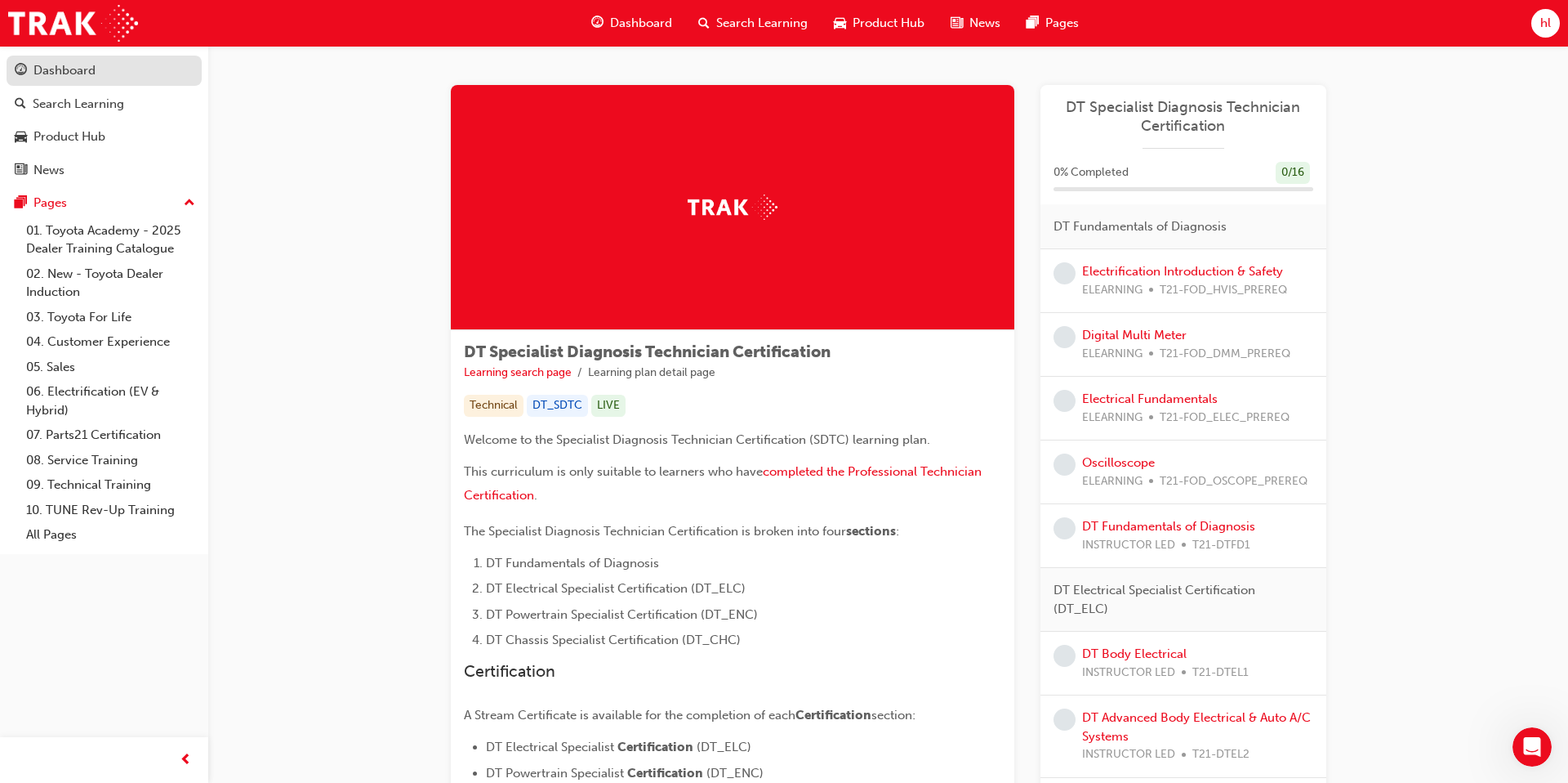
scroll to position [1, 0]
click at [61, 68] on div "Dashboard" at bounding box center [64, 71] width 63 height 19
